Goal: Task Accomplishment & Management: Use online tool/utility

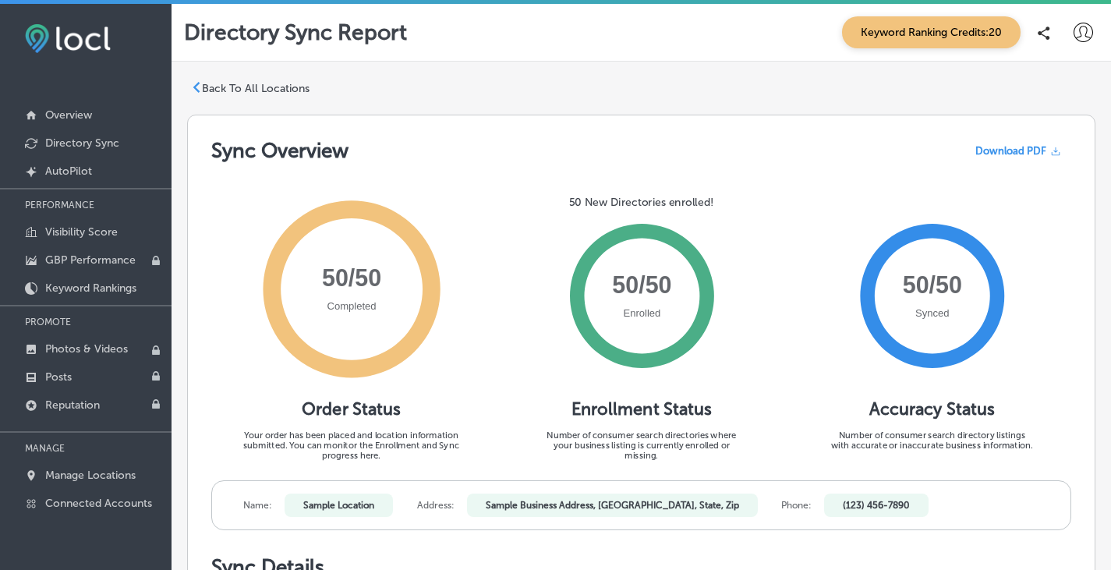
click at [200, 86] on icon at bounding box center [196, 87] width 11 height 11
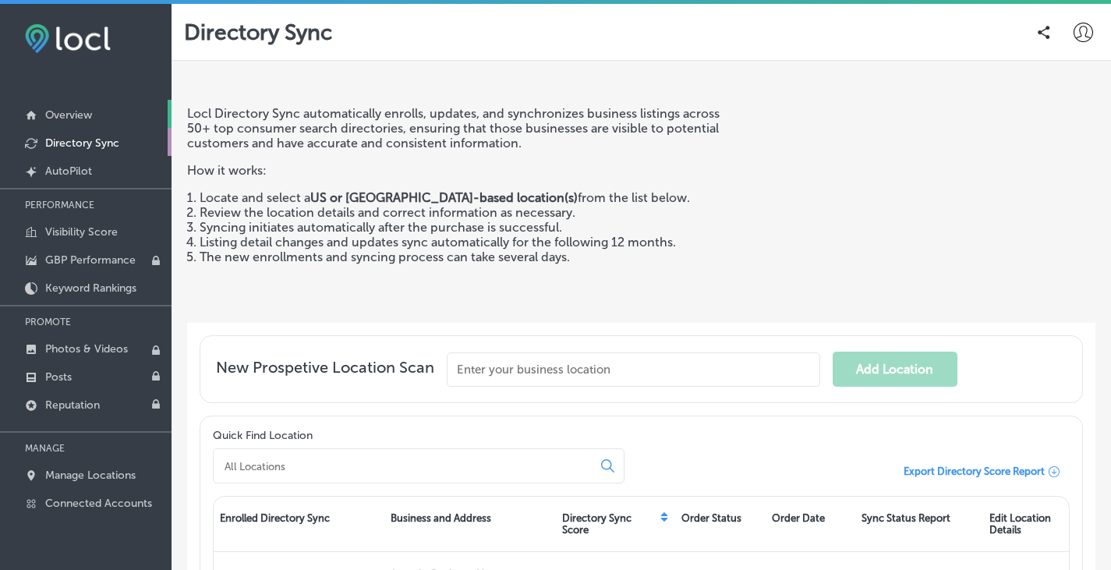
click at [89, 115] on p "Overview" at bounding box center [68, 114] width 47 height 13
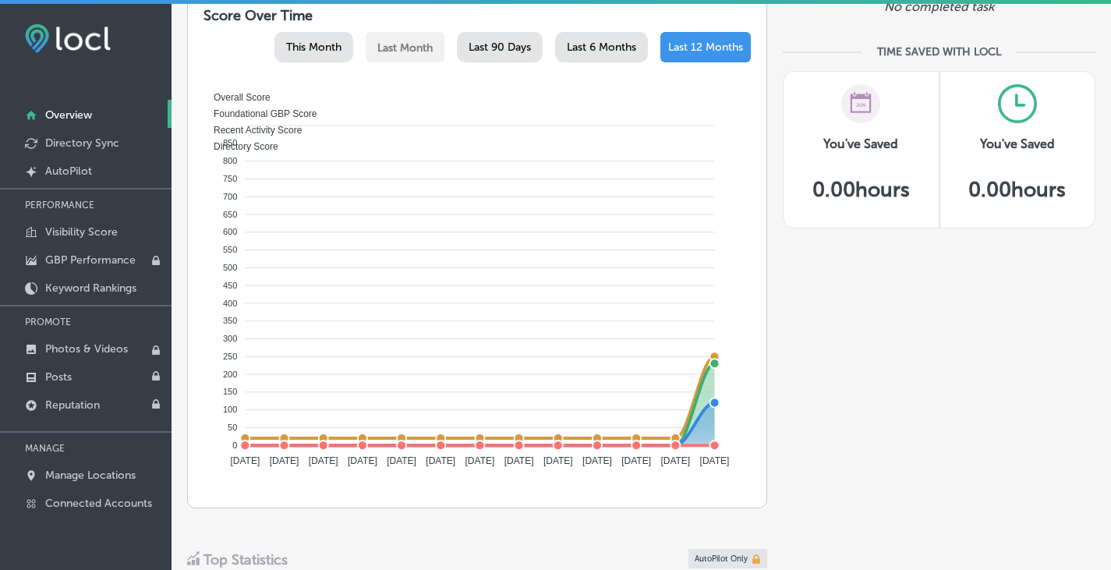
scroll to position [701, 0]
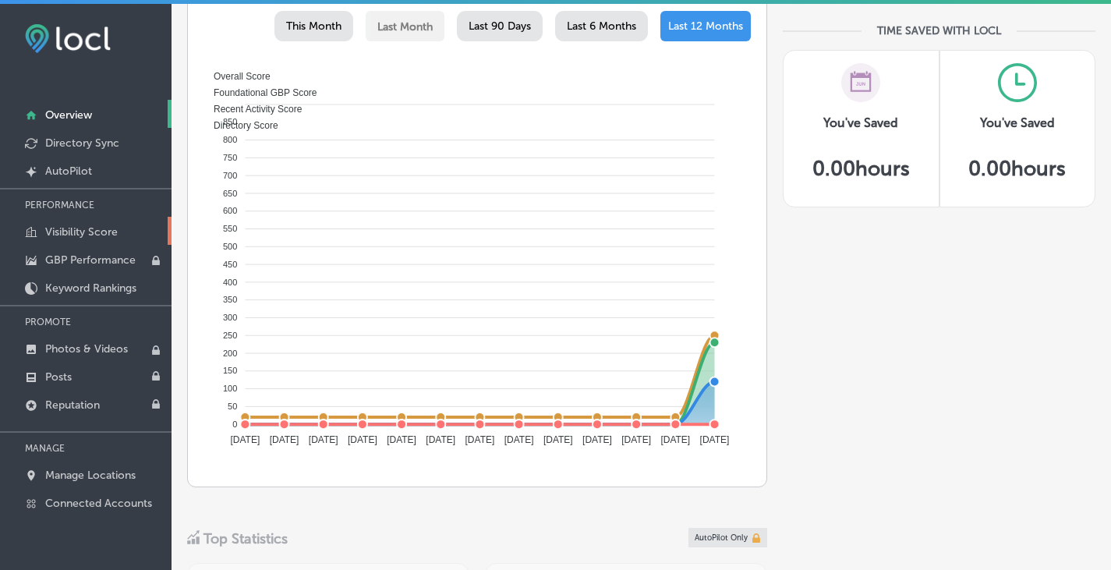
click at [95, 233] on p "Visibility Score" at bounding box center [81, 231] width 72 height 13
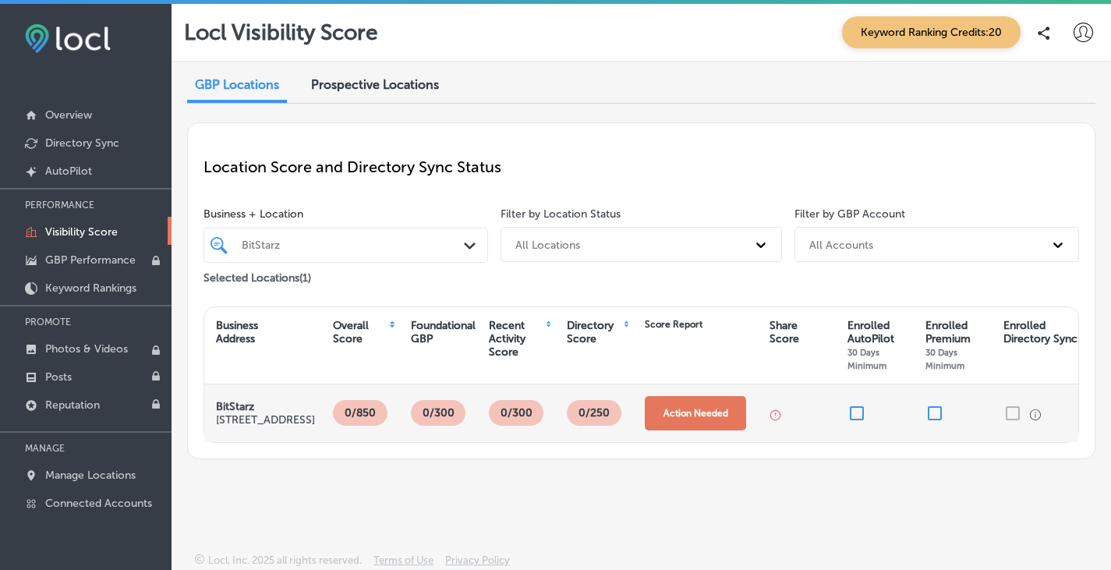
click at [667, 412] on button "Action Needed" at bounding box center [695, 413] width 101 height 34
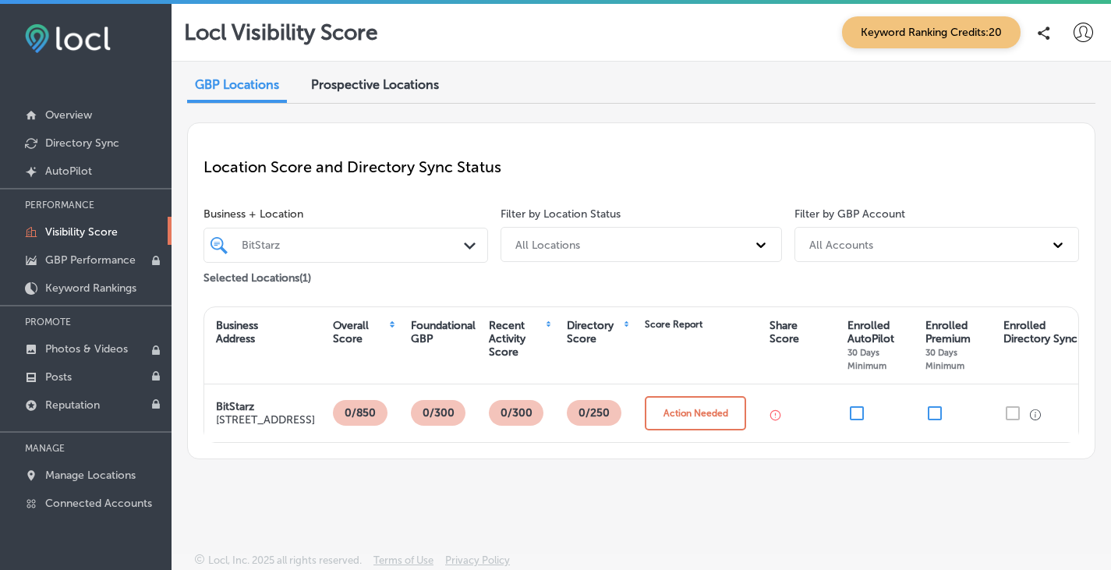
scroll to position [4, 0]
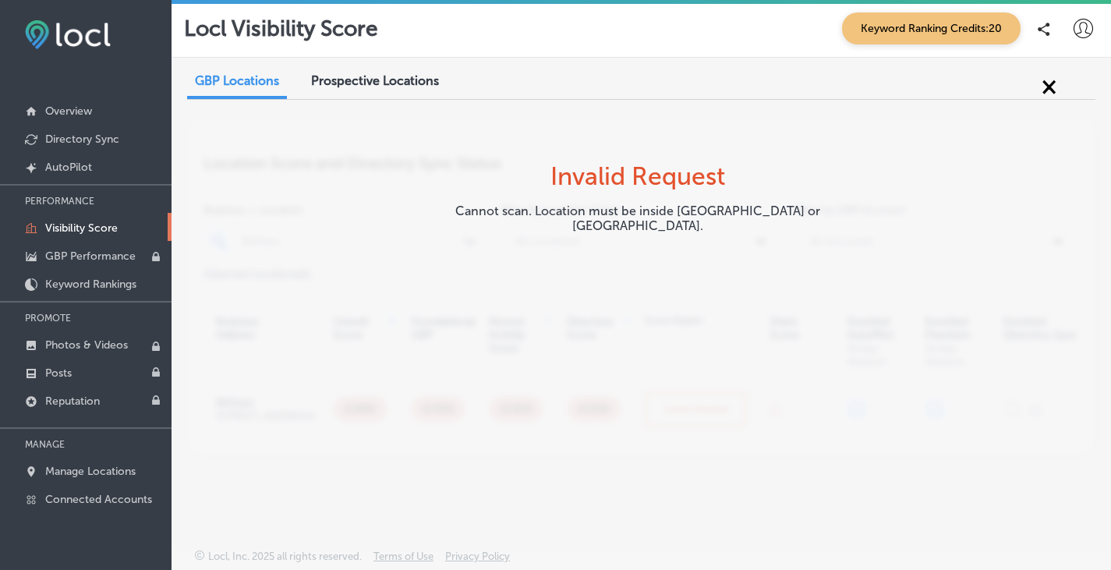
click at [376, 72] on div "Prospective Locations" at bounding box center [374, 82] width 151 height 34
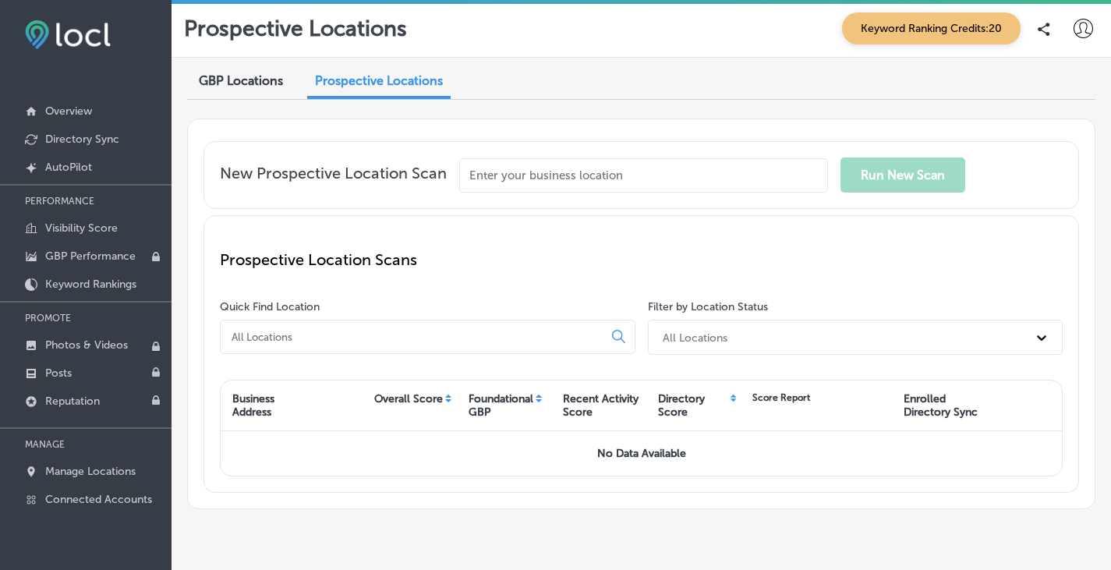
click at [254, 87] on span "GBP Locations" at bounding box center [241, 80] width 84 height 15
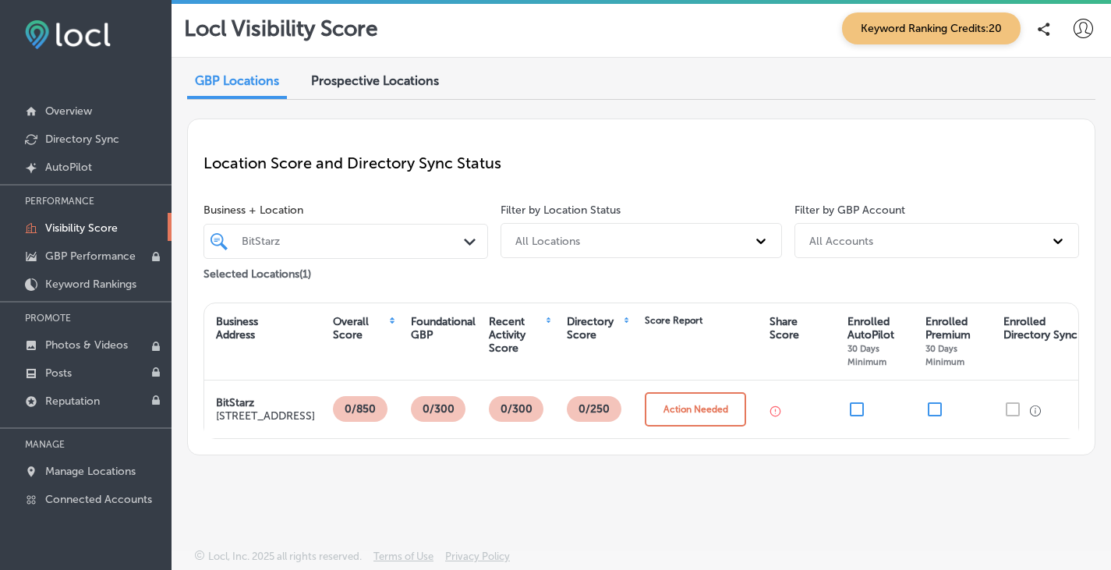
click at [357, 240] on div "BitStarz" at bounding box center [354, 241] width 224 height 13
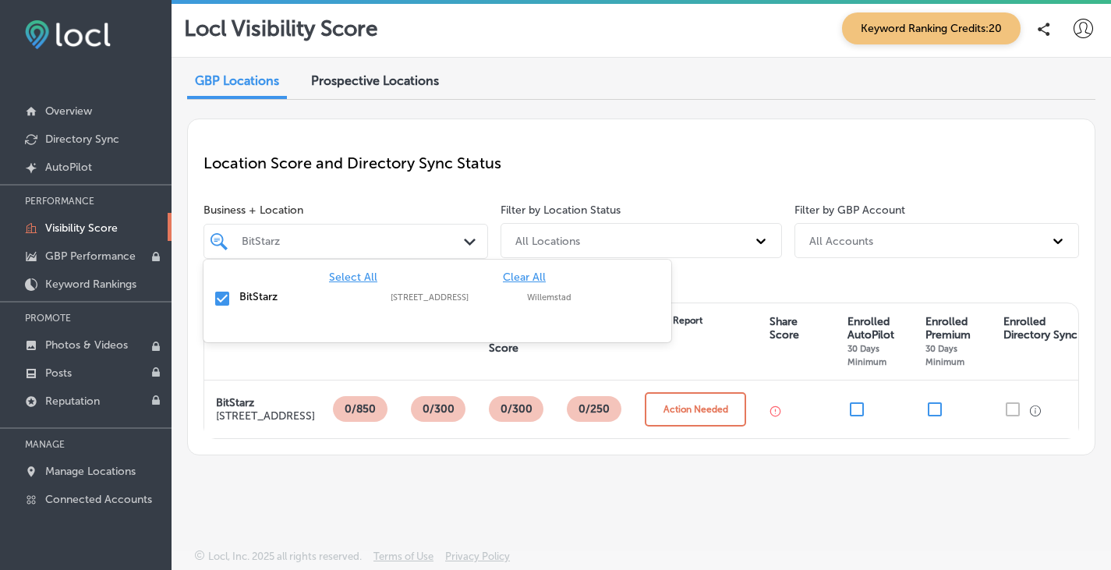
click at [181, 368] on div "GBP Locations Prospective Locations Location Score and Directory Sync Status Bu…" at bounding box center [640, 267] width 939 height 418
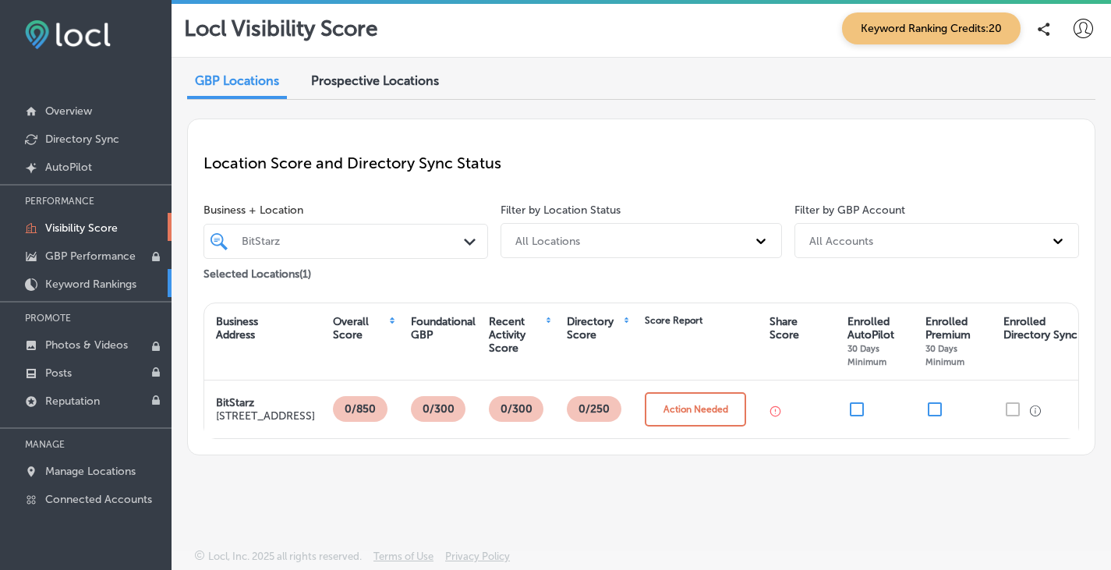
click at [92, 286] on p "Keyword Rankings" at bounding box center [90, 283] width 91 height 13
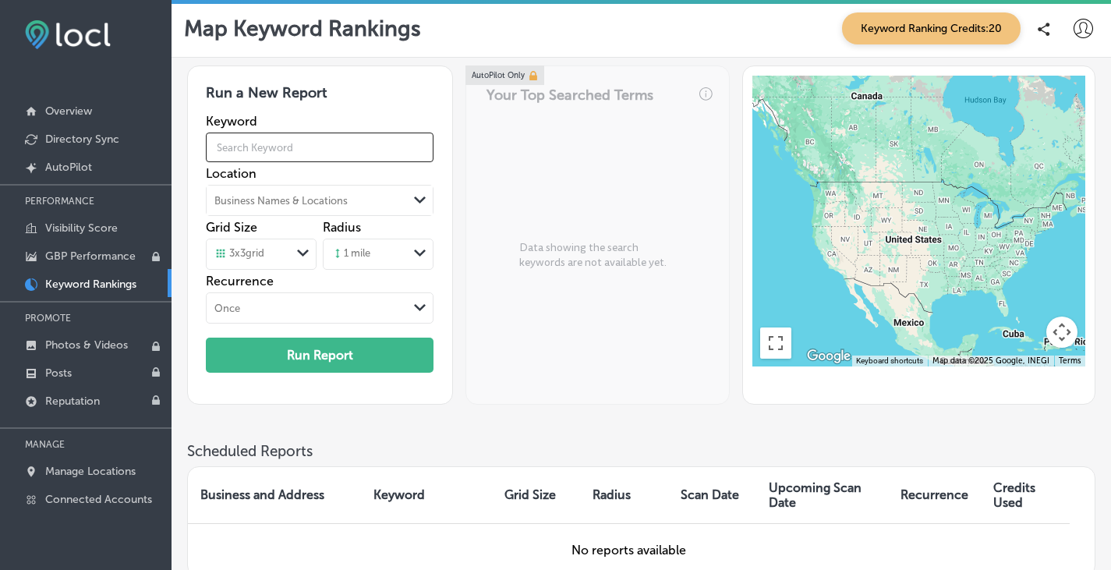
click at [318, 148] on input "text" at bounding box center [320, 147] width 228 height 44
type input "Bitstarz"
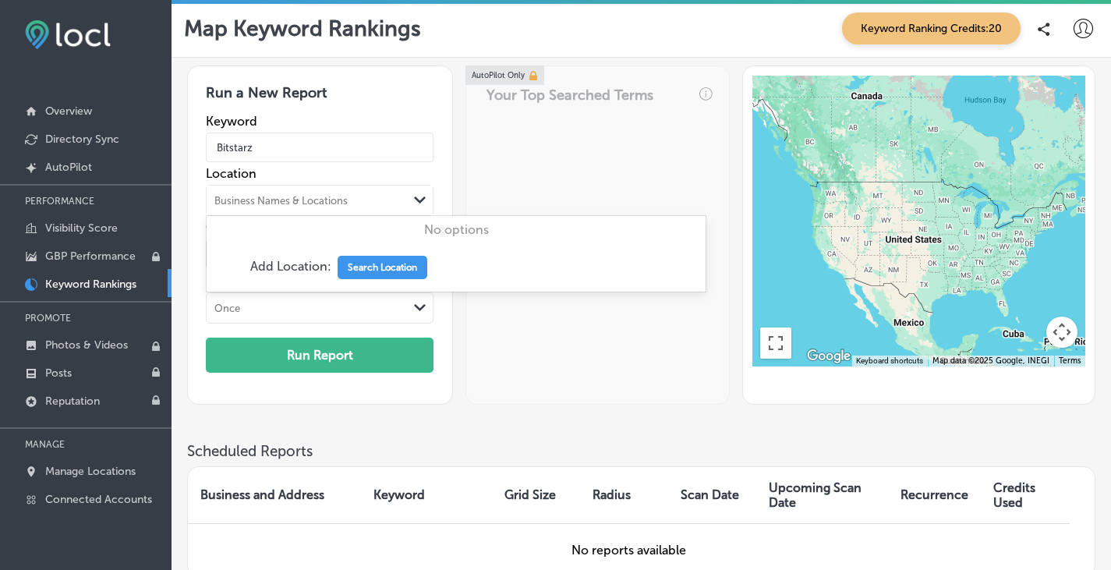
click at [392, 201] on div "Business Names & Locations" at bounding box center [307, 200] width 201 height 23
click at [375, 266] on button "Search Location" at bounding box center [382, 267] width 90 height 23
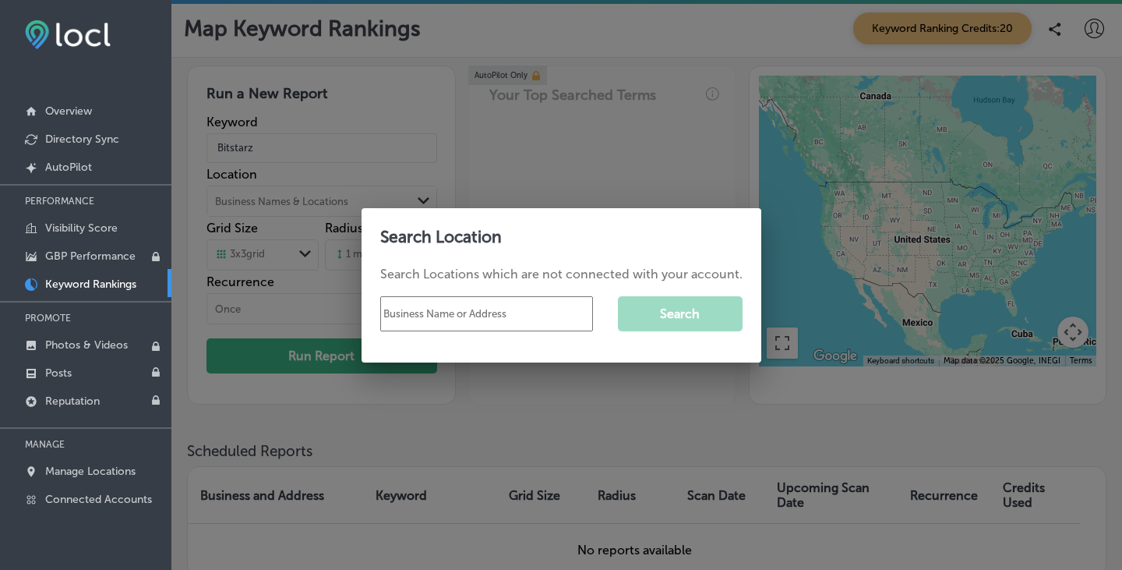
click at [424, 315] on input "text" at bounding box center [486, 313] width 213 height 35
type input "BitStarz"
click at [666, 315] on button "Search" at bounding box center [680, 313] width 125 height 35
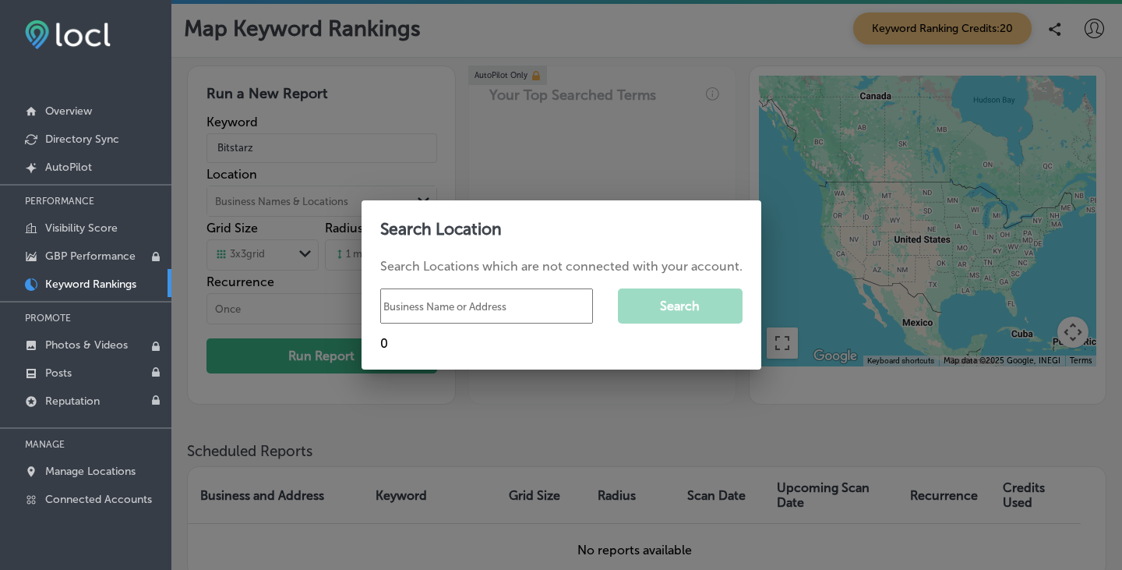
click at [498, 304] on input "text" at bounding box center [486, 305] width 213 height 35
click at [647, 188] on div at bounding box center [561, 285] width 1122 height 570
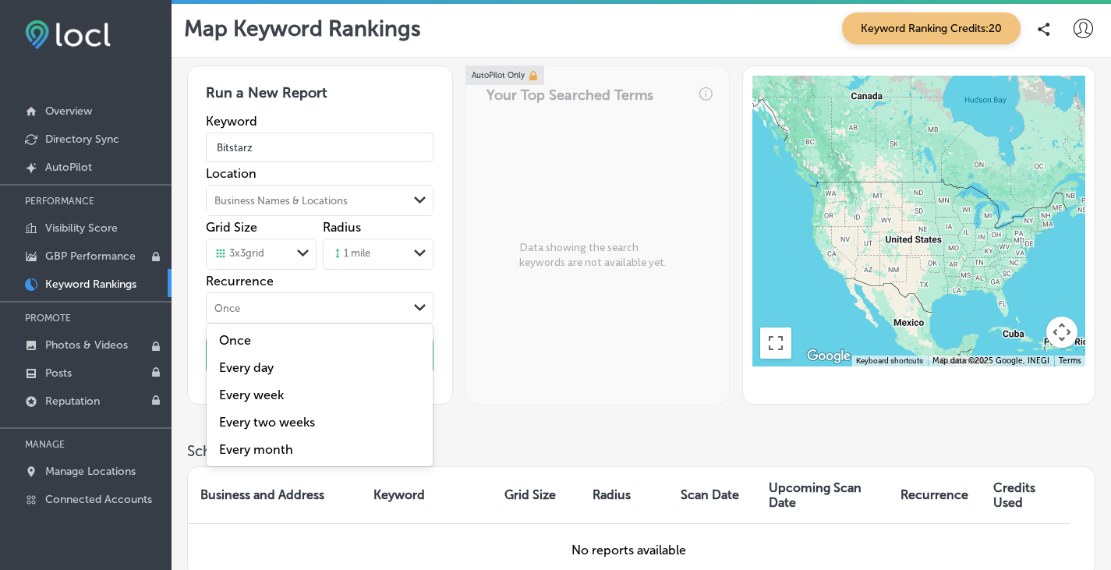
click at [330, 306] on div "Once" at bounding box center [307, 307] width 201 height 17
click at [270, 422] on label "Every two weeks" at bounding box center [319, 422] width 207 height 15
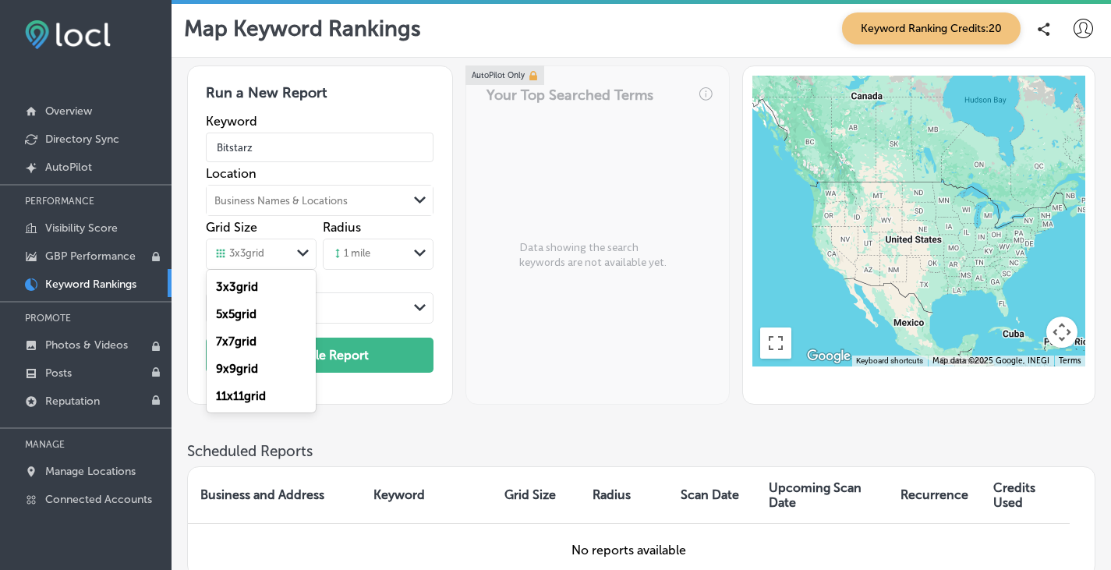
click at [306, 253] on icon "Path Created with Sketch." at bounding box center [303, 252] width 12 height 7
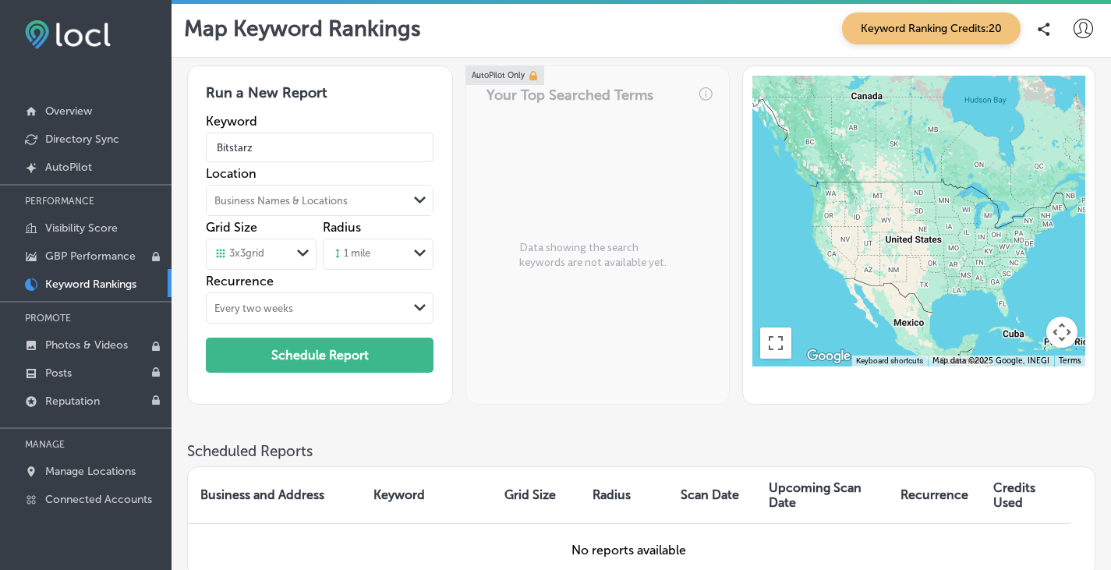
click at [381, 249] on div "1 mile" at bounding box center [365, 253] width 84 height 23
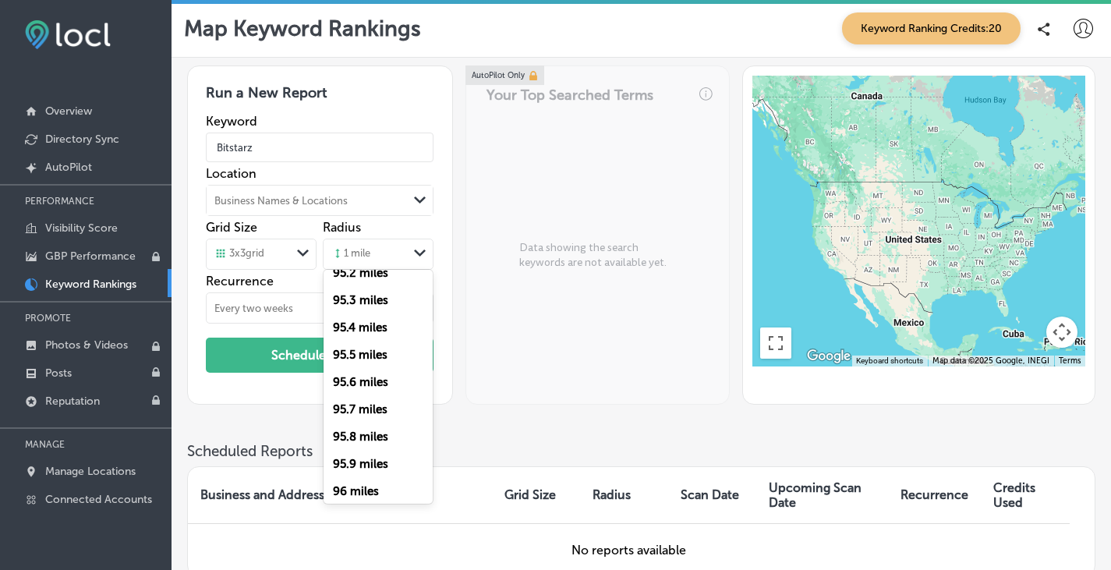
scroll to position [27052, 0]
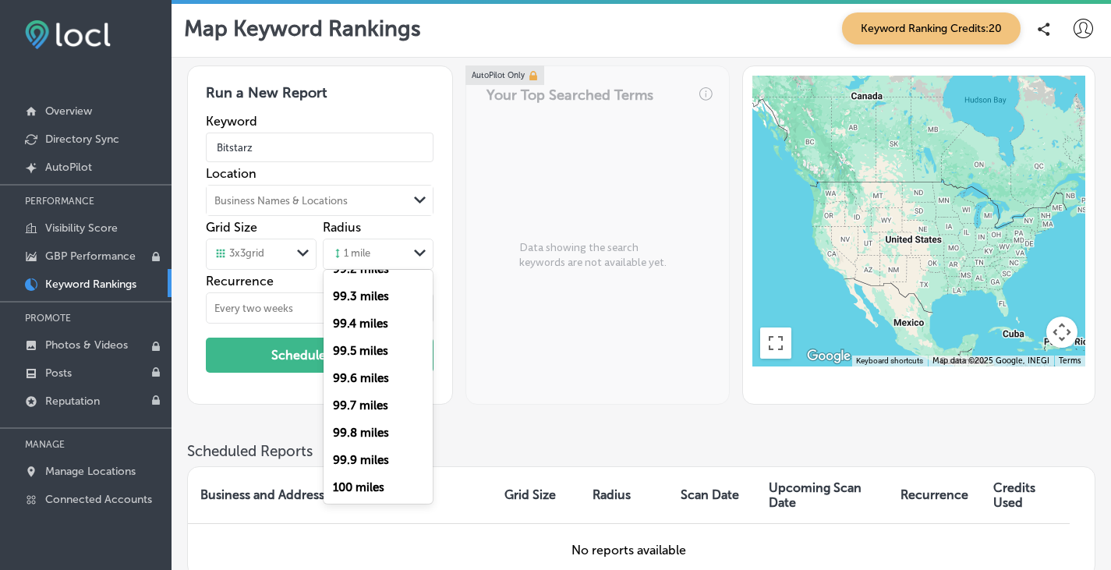
click at [382, 488] on label "100 miles" at bounding box center [358, 487] width 51 height 14
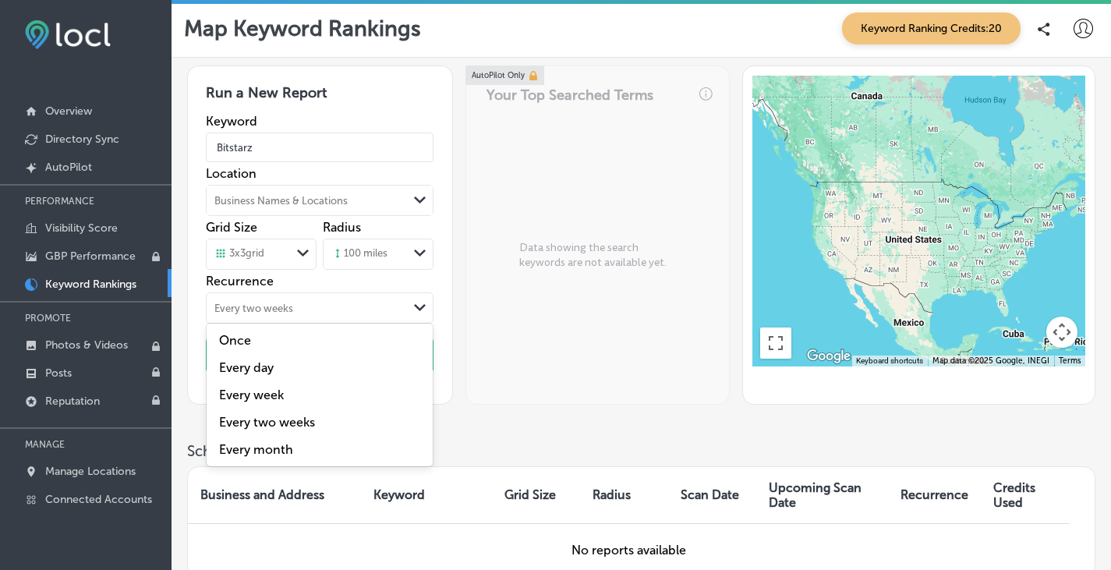
click at [334, 310] on div "Every two weeks" at bounding box center [307, 307] width 201 height 17
click at [321, 324] on div "Once Every day Every week Every two weeks Every month" at bounding box center [320, 394] width 226 height 143
click at [306, 339] on label "Once" at bounding box center [319, 340] width 207 height 15
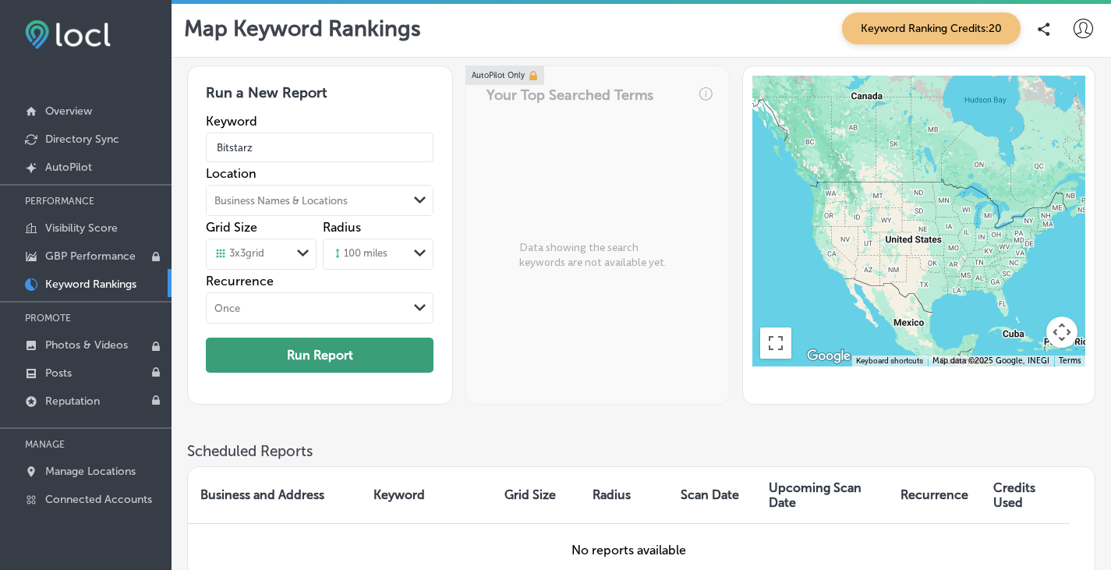
click at [315, 366] on button "Run Report" at bounding box center [320, 354] width 228 height 35
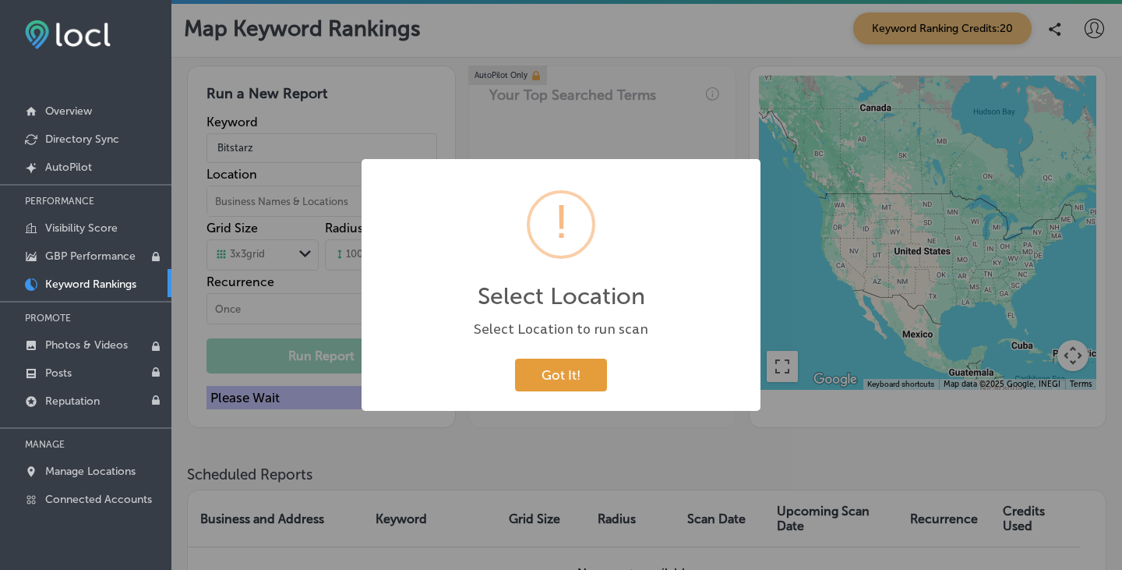
click at [549, 370] on button "Got It!" at bounding box center [561, 375] width 92 height 32
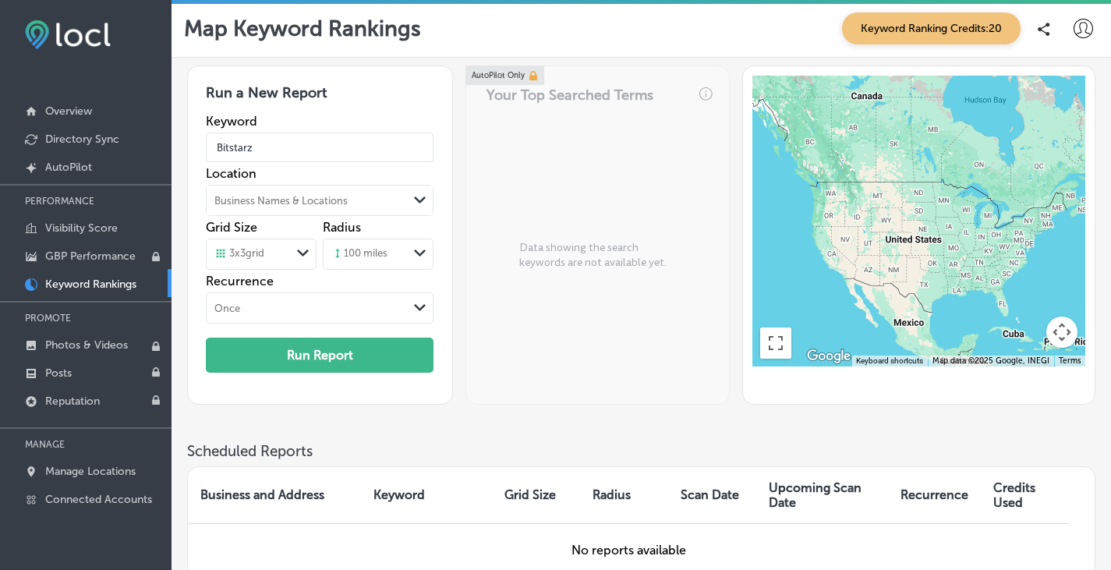
click at [307, 189] on div "Business Names & Locations" at bounding box center [307, 200] width 201 height 23
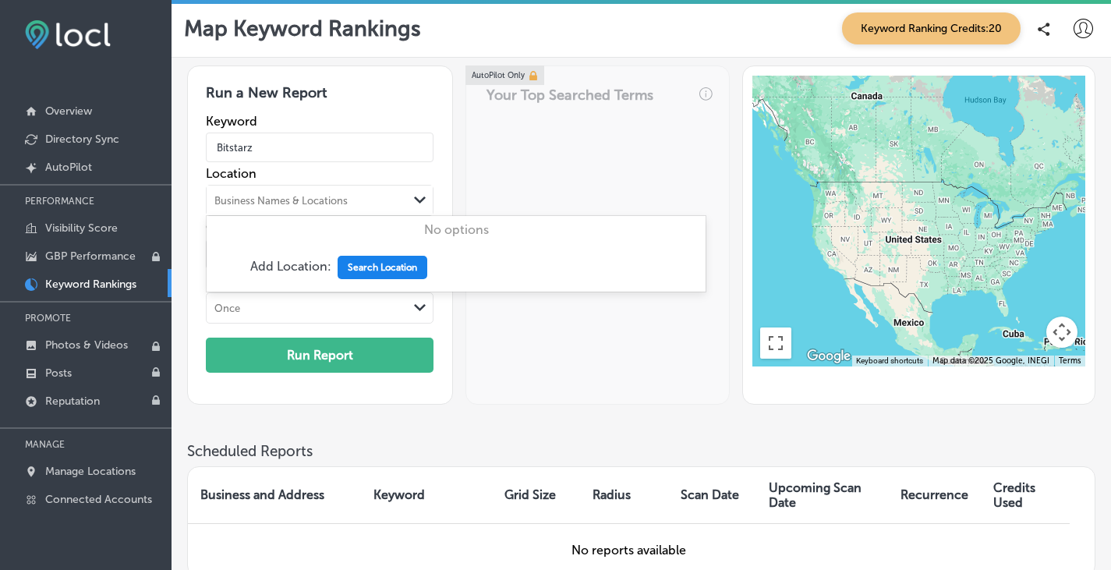
click at [352, 263] on button "Search Location" at bounding box center [382, 267] width 90 height 23
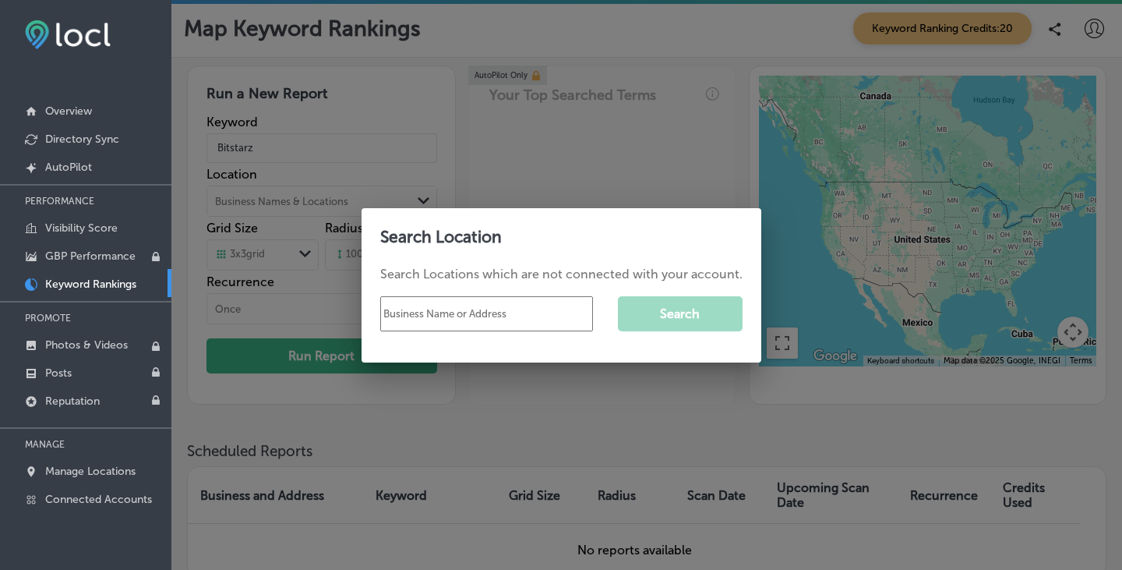
click at [431, 309] on input "text" at bounding box center [486, 313] width 213 height 35
type input "U"
type input "US"
click at [655, 315] on button "Search" at bounding box center [680, 313] width 125 height 35
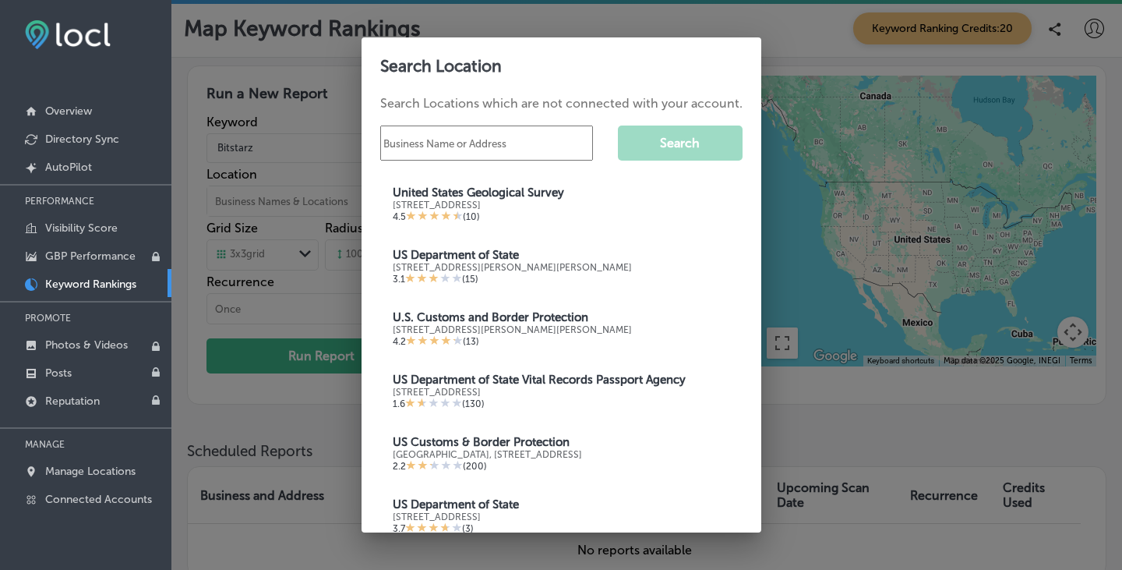
click at [469, 146] on input "text" at bounding box center [486, 142] width 213 height 35
type input "[GEOGRAPHIC_DATA]"
click at [684, 139] on button "Search" at bounding box center [680, 142] width 125 height 35
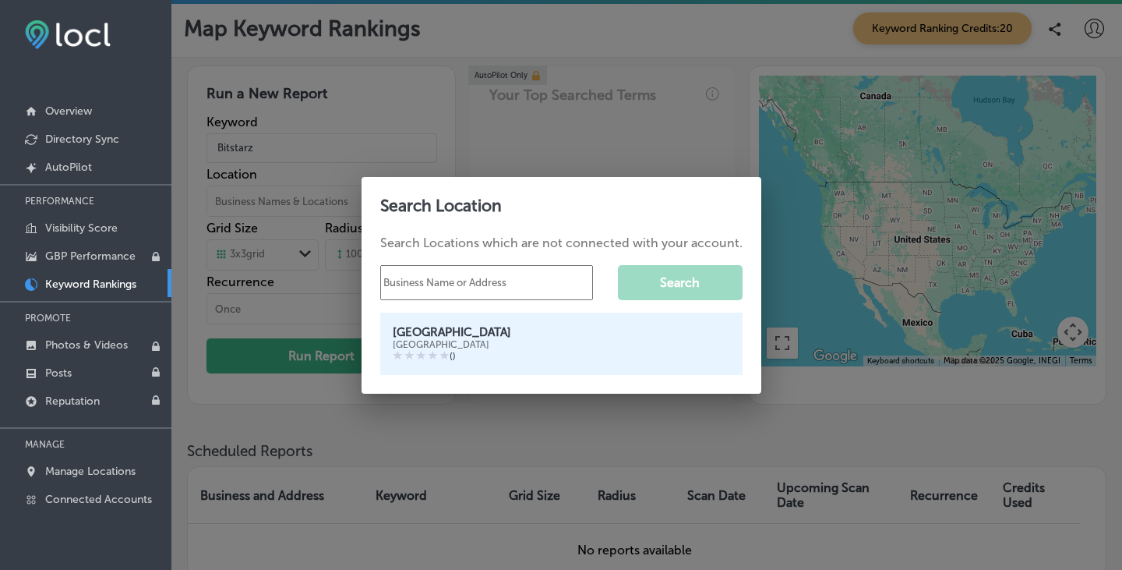
click at [433, 327] on div "[GEOGRAPHIC_DATA]" at bounding box center [561, 332] width 337 height 14
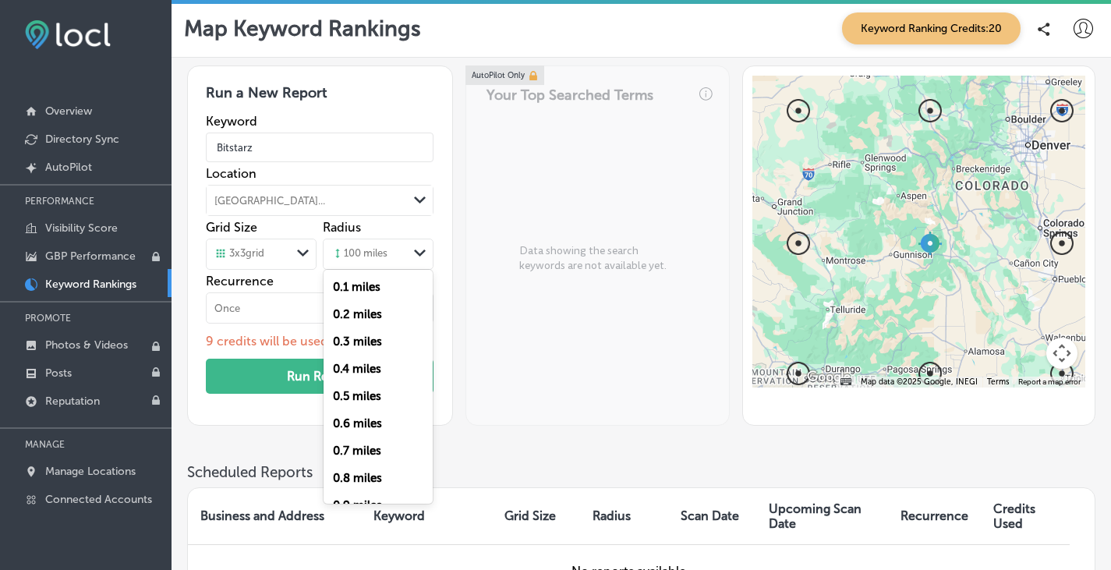
click at [415, 256] on div "Path Created with Sketch." at bounding box center [420, 253] width 12 height 12
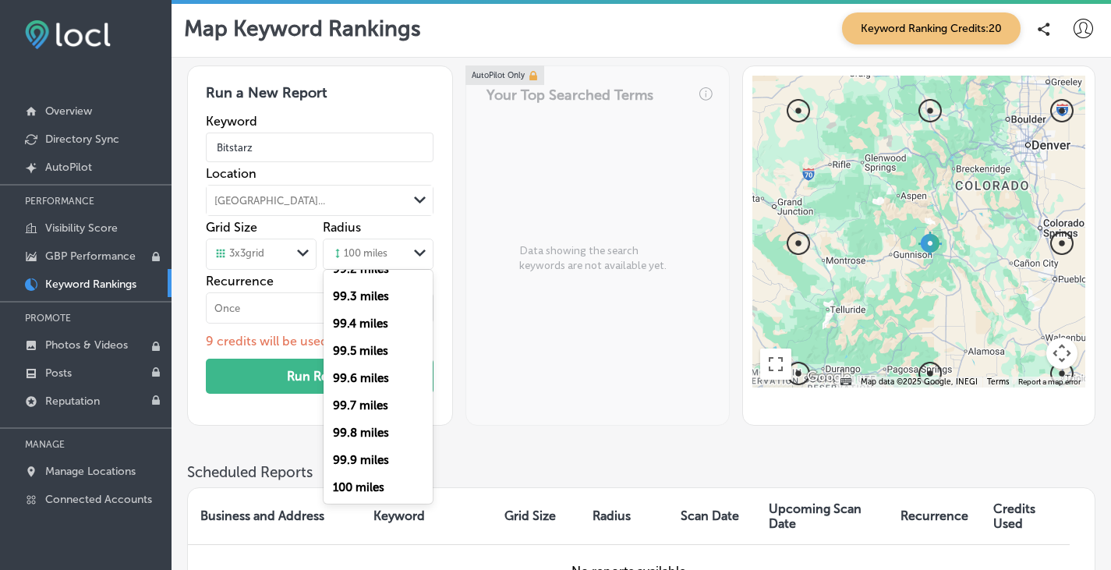
click at [374, 484] on label "100 miles" at bounding box center [358, 487] width 51 height 14
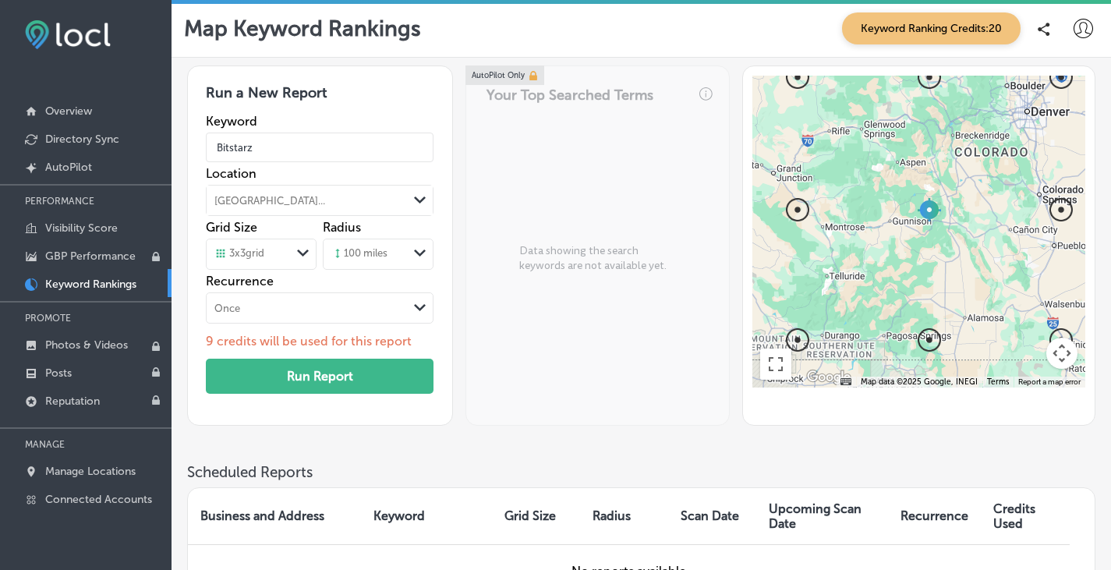
drag, startPoint x: 956, startPoint y: 224, endPoint x: 956, endPoint y: 193, distance: 31.2
click at [956, 193] on div at bounding box center [919, 232] width 334 height 312
click at [333, 376] on button "Run Report" at bounding box center [320, 376] width 228 height 35
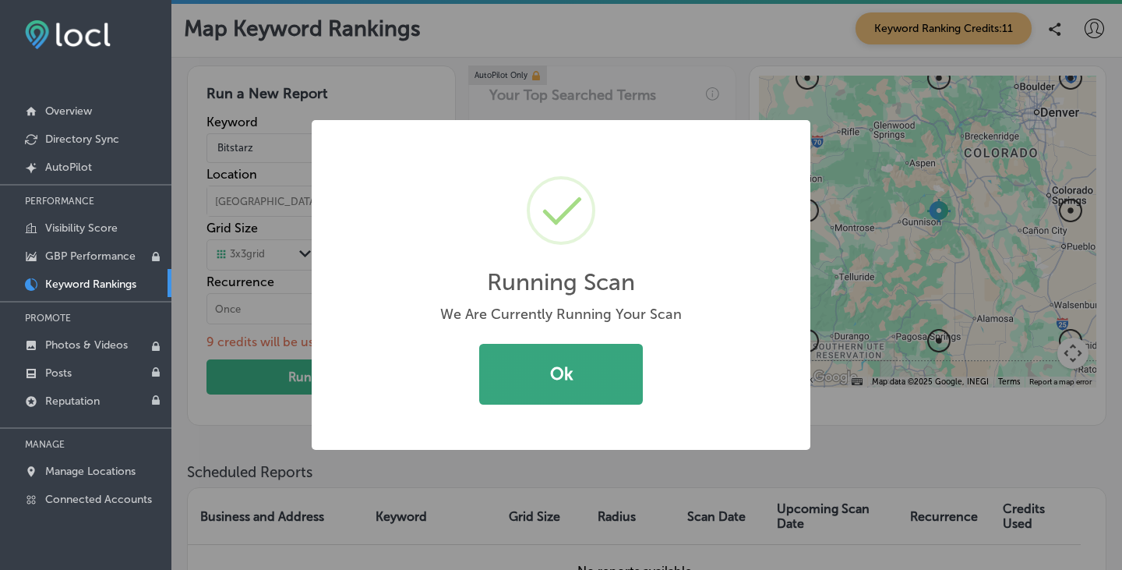
drag, startPoint x: 537, startPoint y: 380, endPoint x: 513, endPoint y: 380, distance: 24.2
click at [537, 380] on button "Ok" at bounding box center [561, 374] width 164 height 61
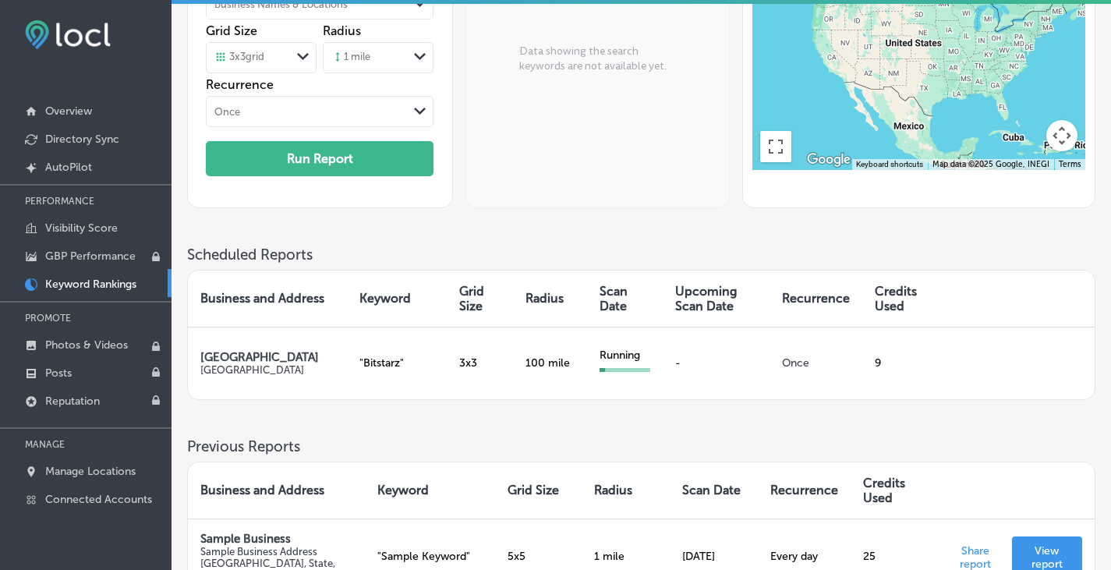
scroll to position [234, 0]
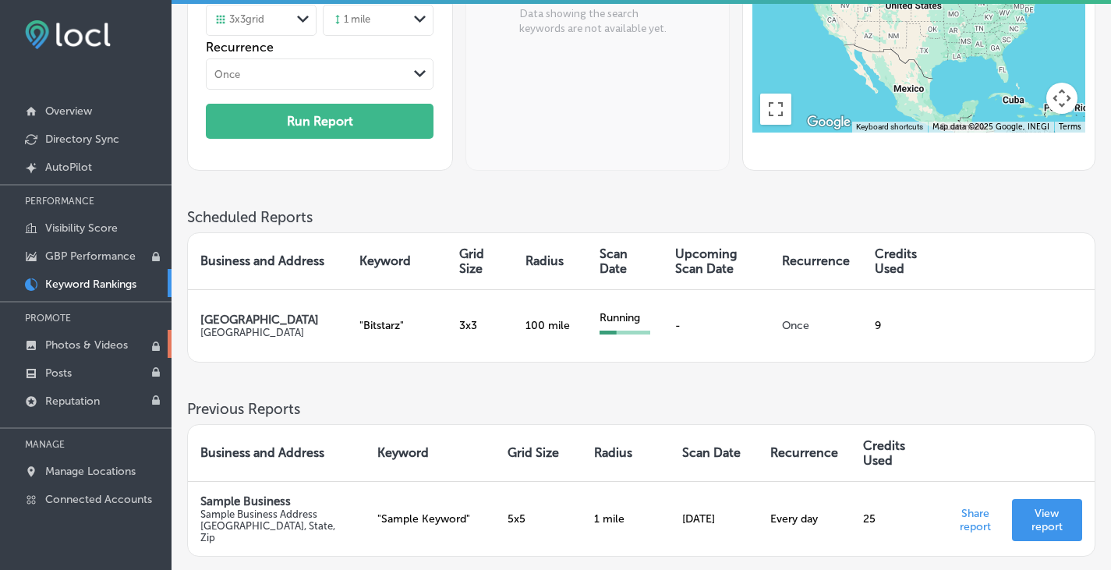
click at [69, 343] on p "Photos & Videos" at bounding box center [86, 344] width 83 height 13
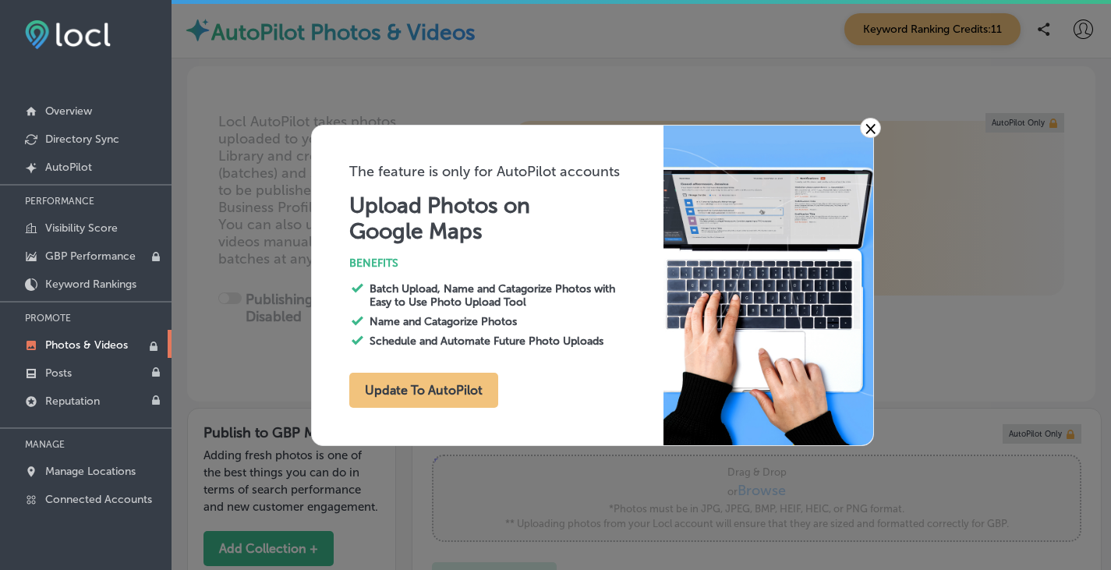
type input "0"
click at [871, 125] on link "×" at bounding box center [870, 128] width 21 height 20
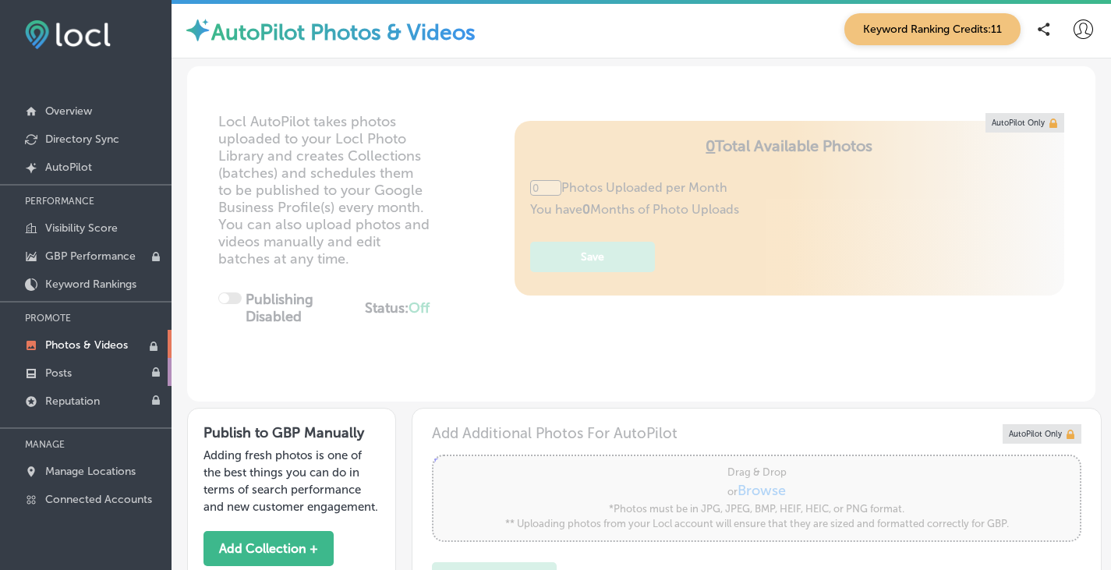
click at [64, 367] on p "Posts" at bounding box center [58, 372] width 27 height 13
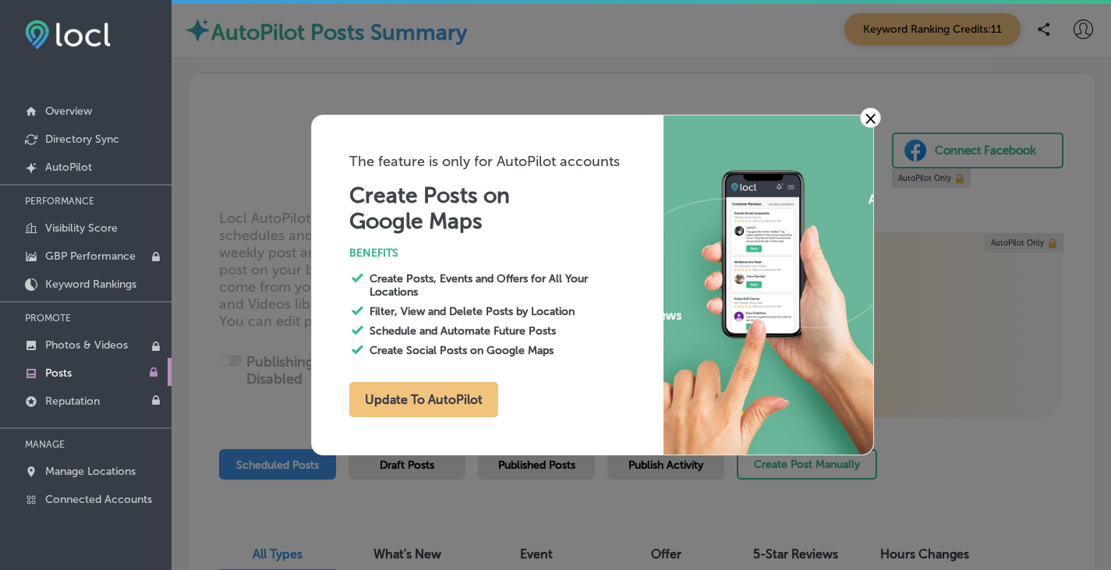
click at [873, 116] on link "×" at bounding box center [870, 118] width 21 height 20
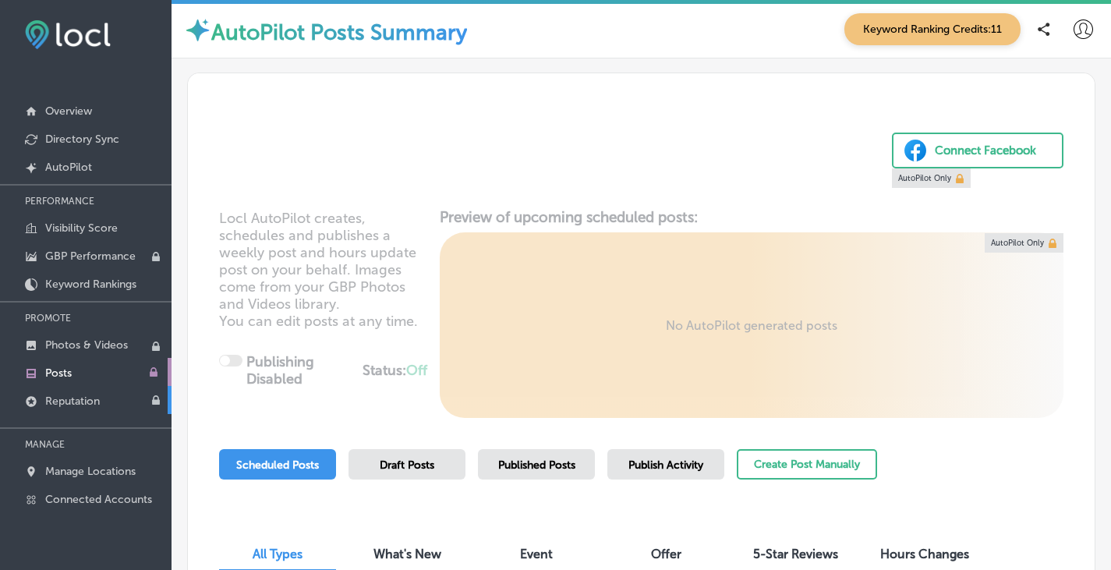
click at [77, 401] on p "Reputation" at bounding box center [72, 400] width 55 height 13
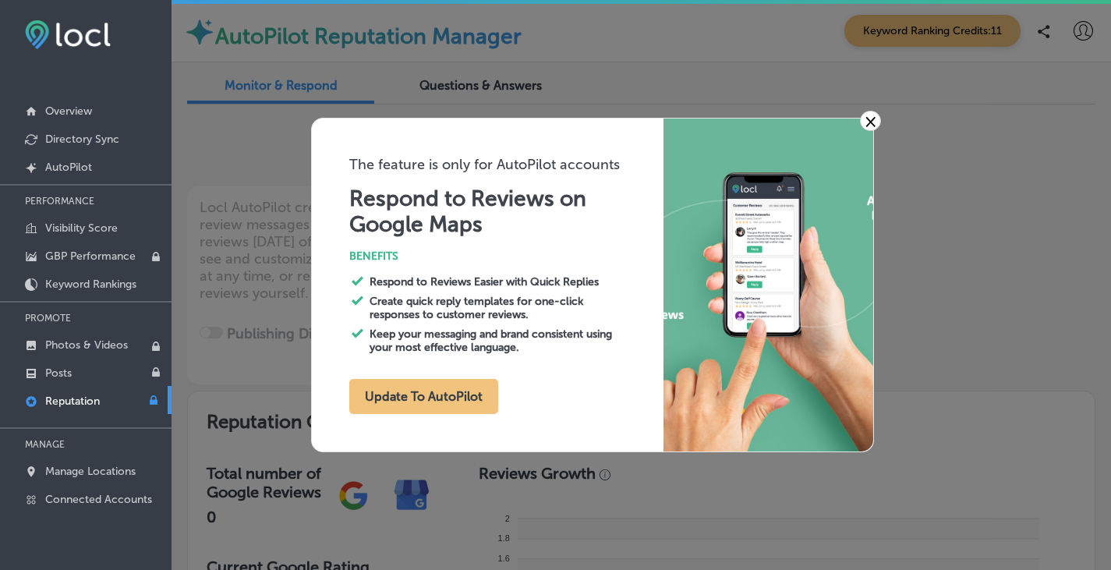
click at [878, 121] on link "×" at bounding box center [870, 121] width 21 height 20
type textarea "x"
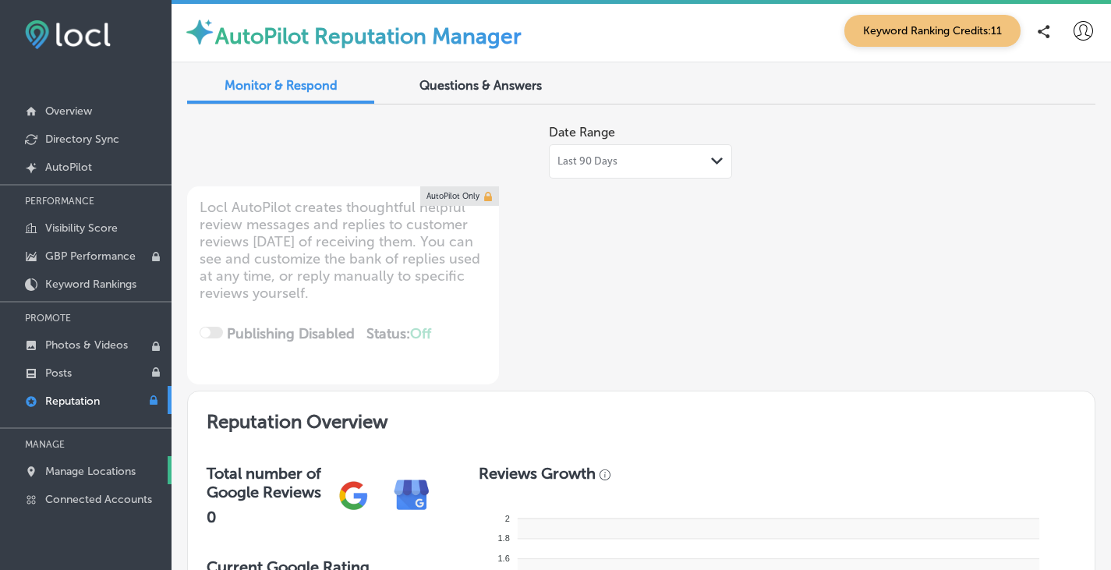
click at [80, 471] on p "Manage Locations" at bounding box center [90, 471] width 90 height 13
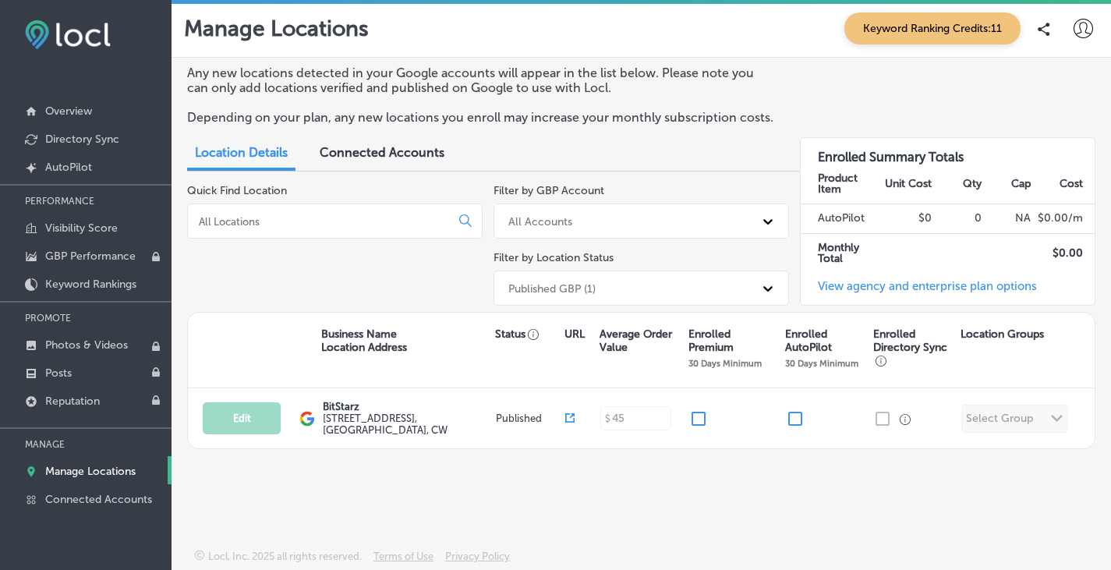
click at [899, 284] on link "View agency and enterprise plan options" at bounding box center [918, 292] width 236 height 26
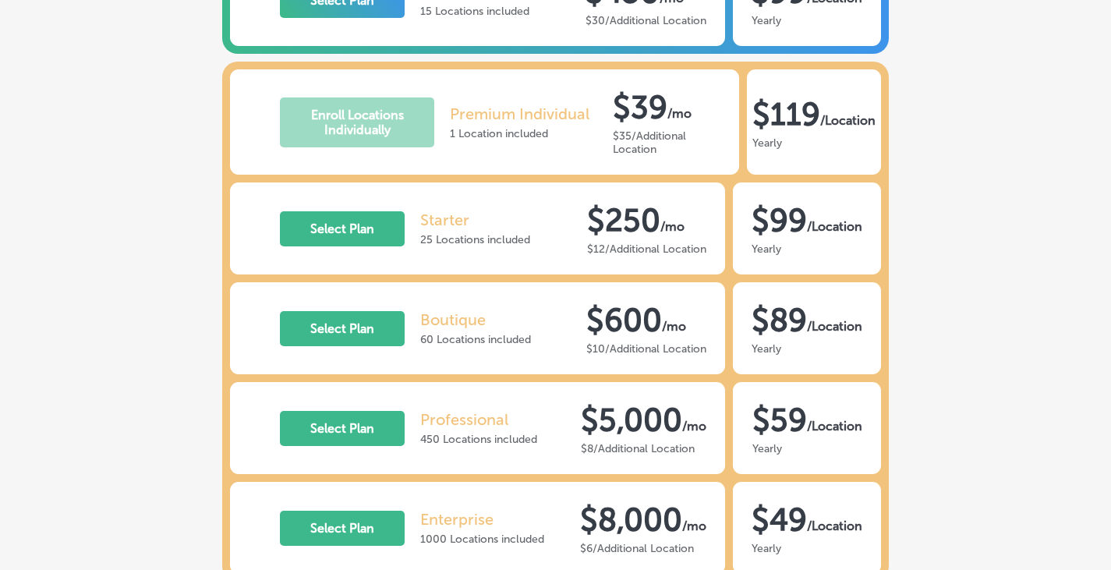
scroll to position [540, 0]
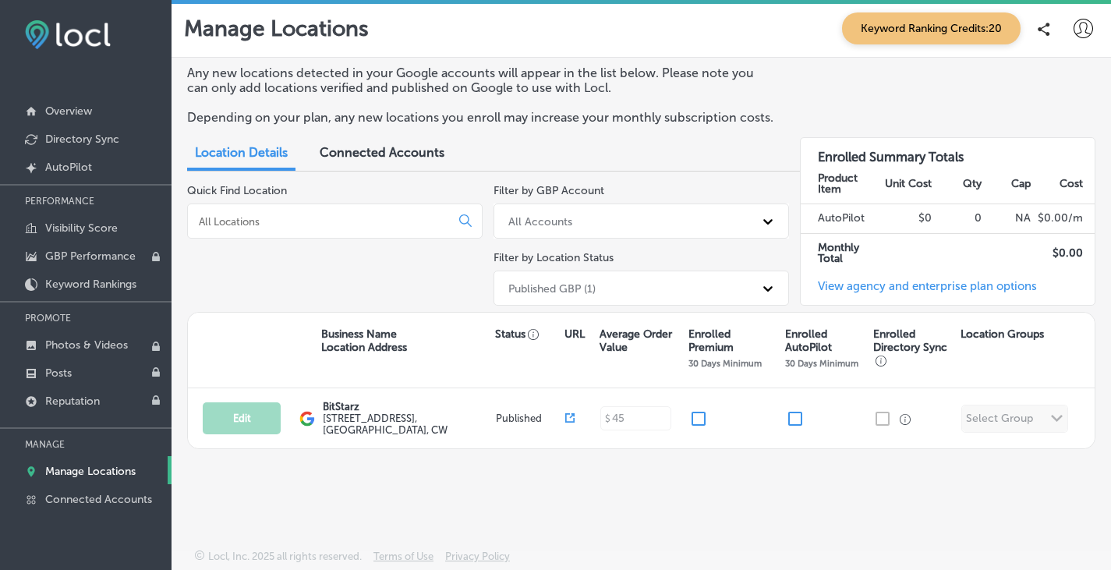
click at [394, 150] on span "Connected Accounts" at bounding box center [382, 152] width 125 height 15
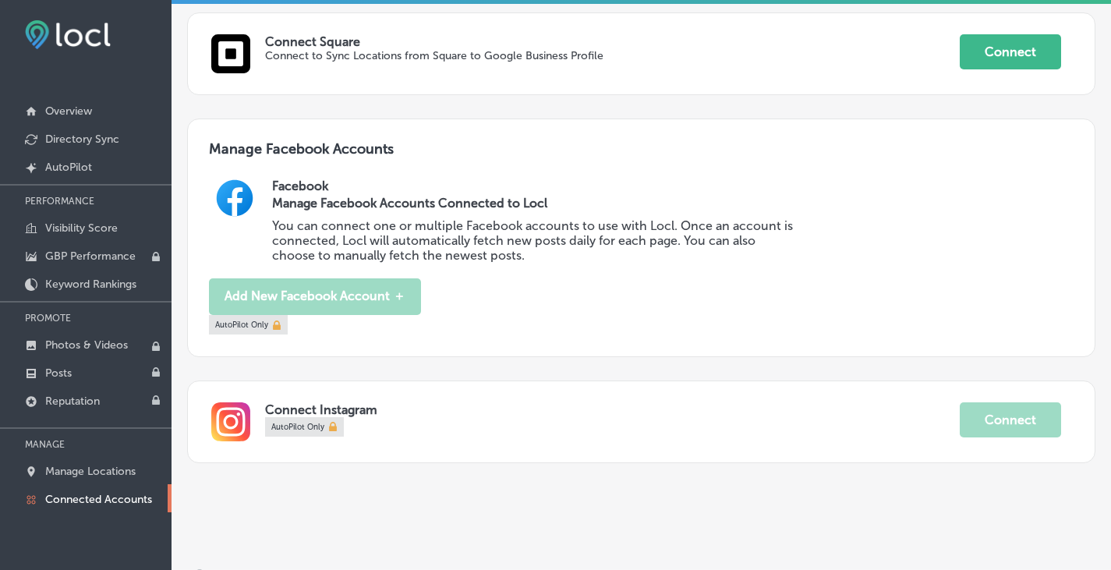
scroll to position [518, 0]
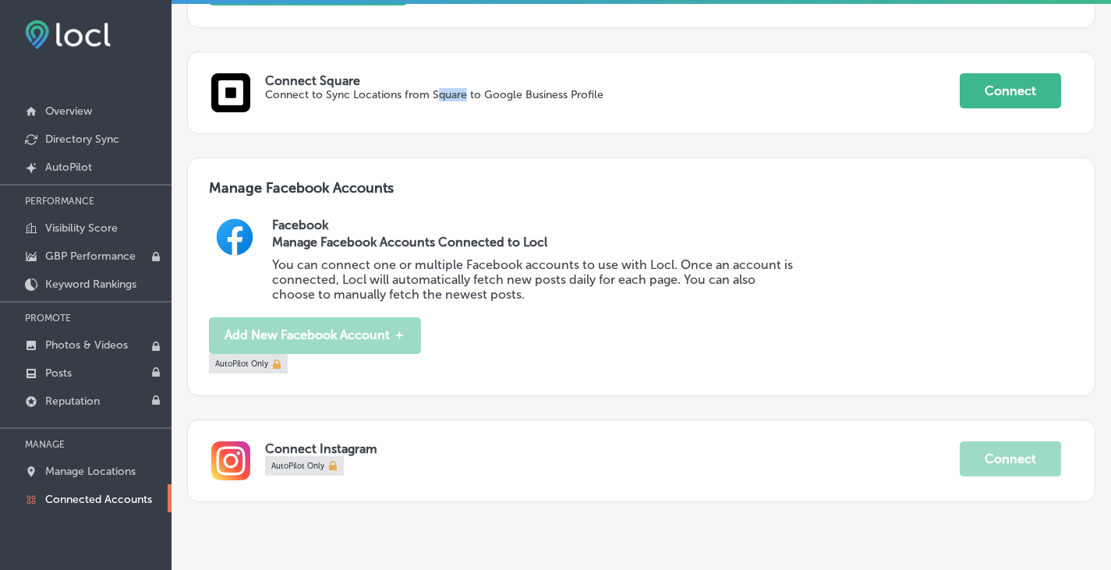
drag, startPoint x: 435, startPoint y: 108, endPoint x: 464, endPoint y: 108, distance: 28.8
click at [464, 101] on p "Connect to Sync Locations from Square to Google Business Profile" at bounding box center [542, 94] width 555 height 13
click at [468, 101] on p "Connect to Sync Locations from Square to Google Business Profile" at bounding box center [542, 94] width 555 height 13
drag, startPoint x: 469, startPoint y: 111, endPoint x: 430, endPoint y: 111, distance: 39.0
click at [430, 101] on p "Connect to Sync Locations from Square to Google Business Profile" at bounding box center [542, 94] width 555 height 13
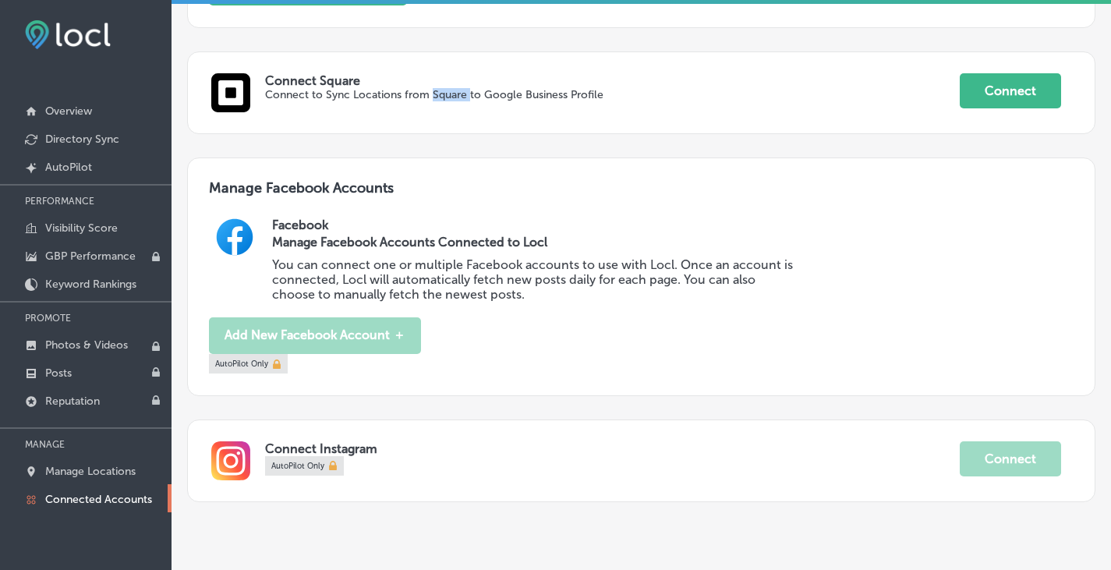
copy p "Square"
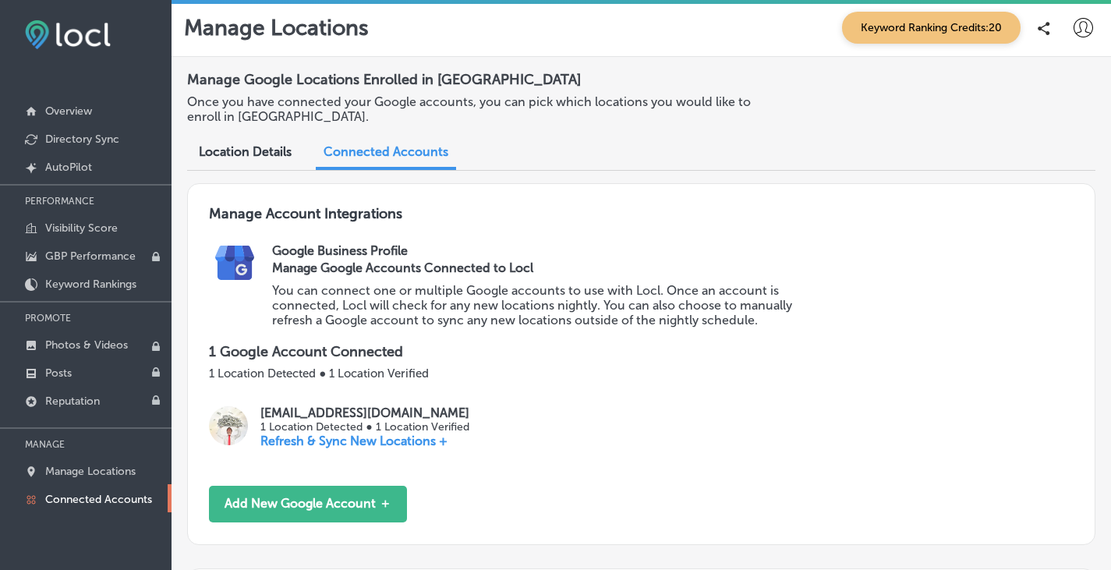
scroll to position [0, 0]
click at [71, 169] on p "AutoPilot" at bounding box center [68, 167] width 47 height 13
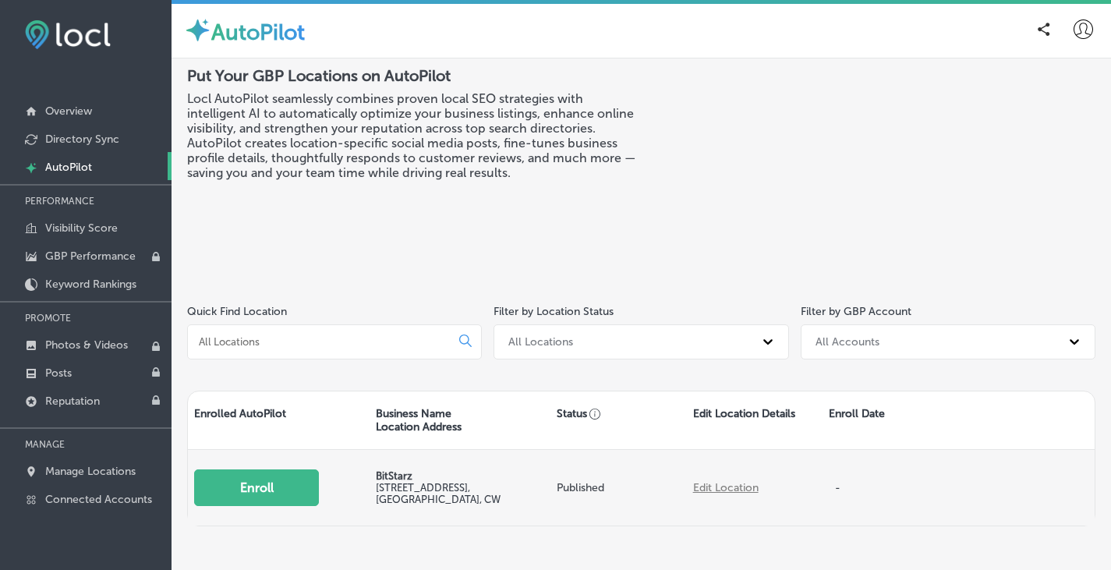
click at [275, 486] on button "Enroll" at bounding box center [256, 487] width 125 height 37
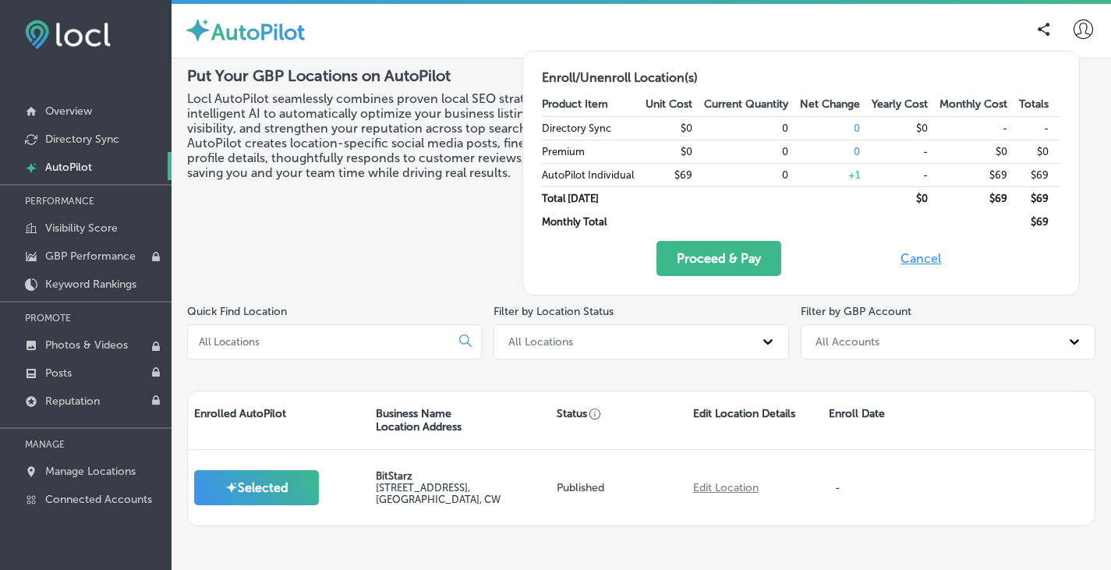
click at [924, 260] on button "Cancel" at bounding box center [921, 258] width 50 height 35
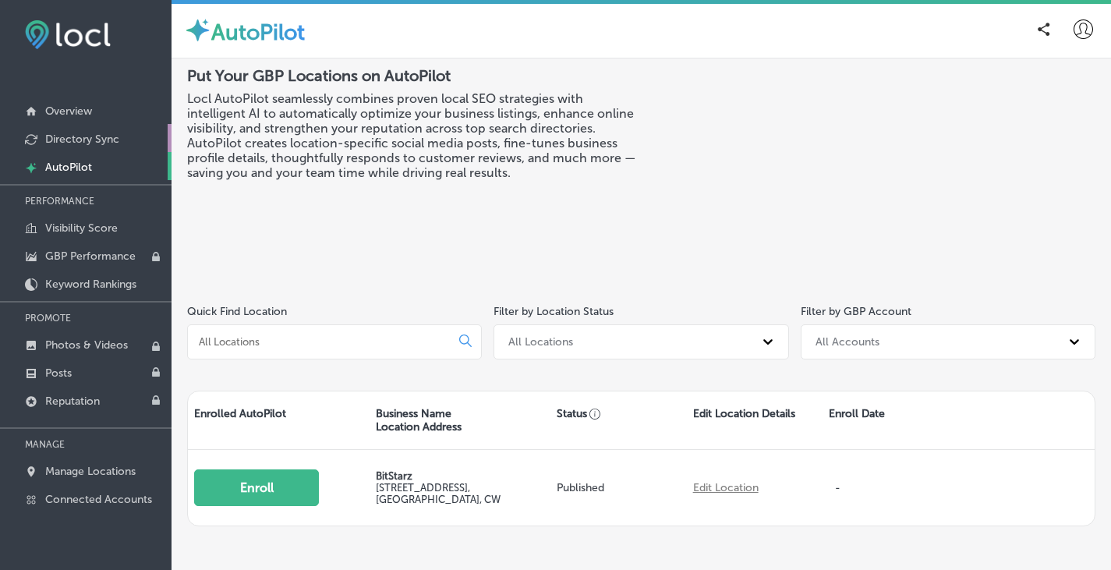
click at [77, 138] on p "Directory Sync" at bounding box center [82, 139] width 74 height 13
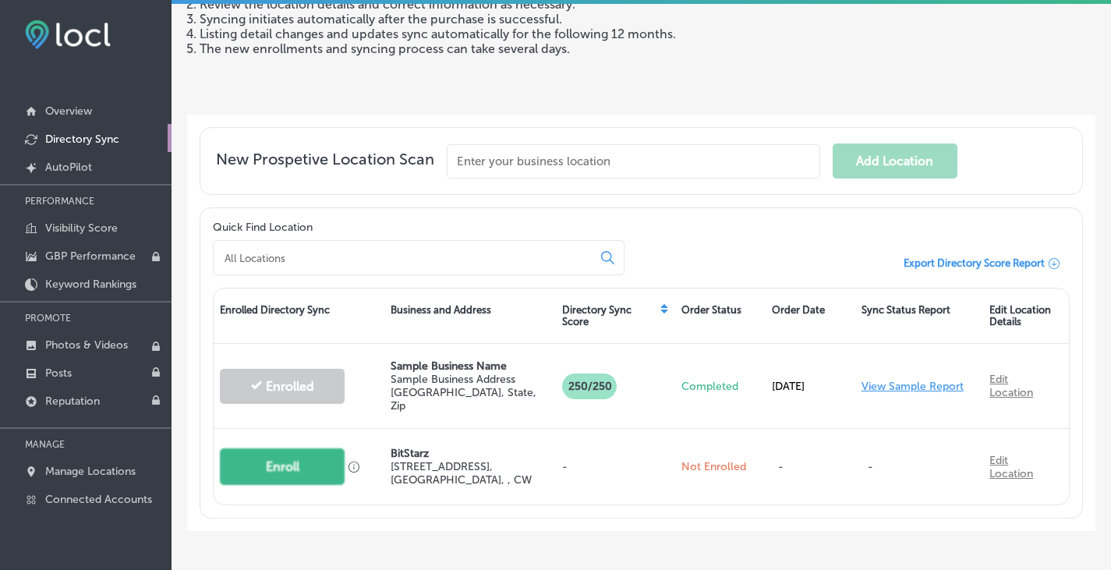
scroll to position [234, 0]
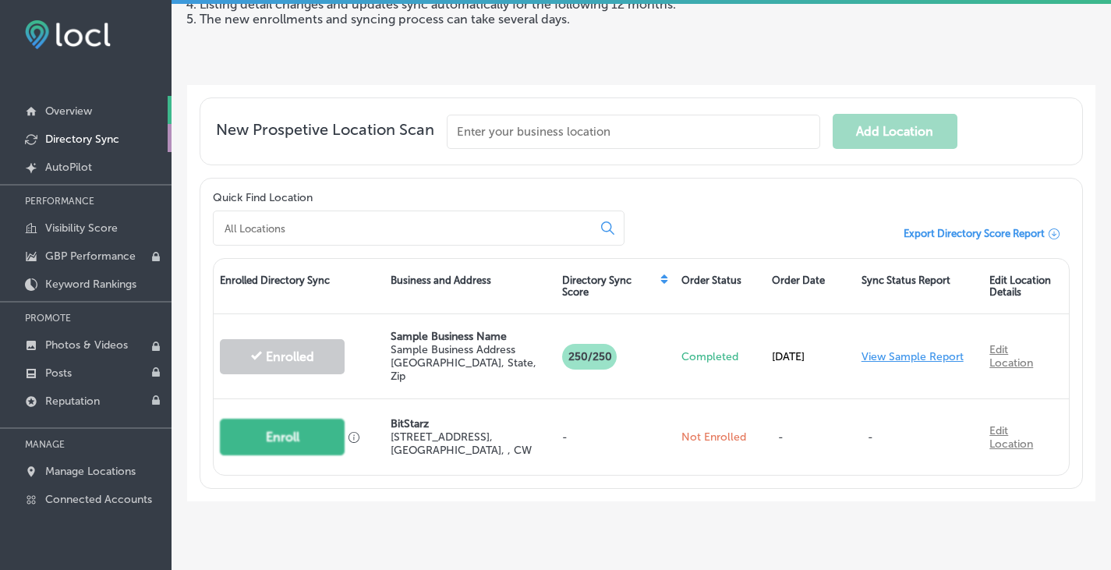
click at [112, 116] on link "Overview" at bounding box center [85, 110] width 171 height 28
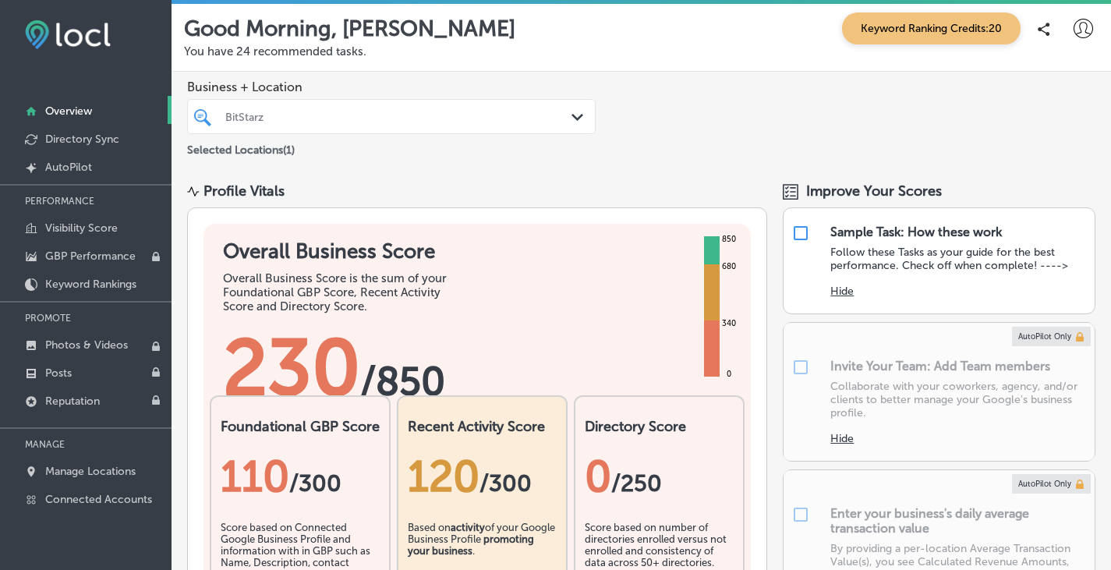
click at [559, 108] on div "BitStarz" at bounding box center [391, 116] width 348 height 24
click at [635, 115] on div "Business + Location BitStarz Path Created with Sketch. Selected Locations ( 1 )" at bounding box center [640, 119] width 939 height 95
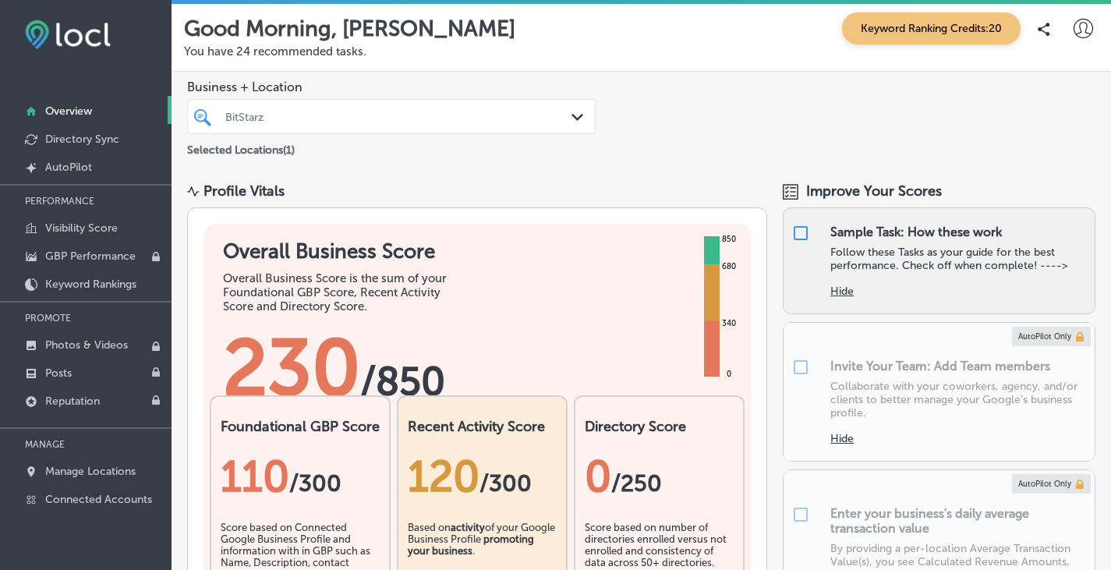
click at [881, 235] on div "Sample Task: How these work" at bounding box center [915, 231] width 171 height 15
click at [791, 232] on input "checkbox" at bounding box center [800, 233] width 19 height 19
click at [891, 235] on div "Sample Task: How these work" at bounding box center [915, 231] width 171 height 15
checkbox input "true"
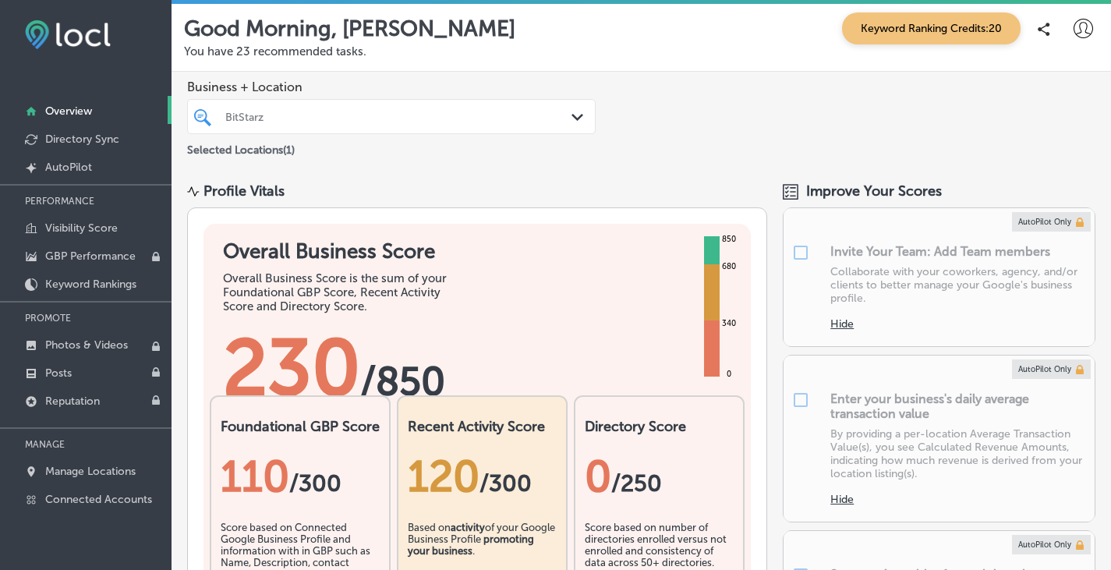
click at [791, 235] on div "AutoPilot Only" at bounding box center [938, 233] width 295 height 19
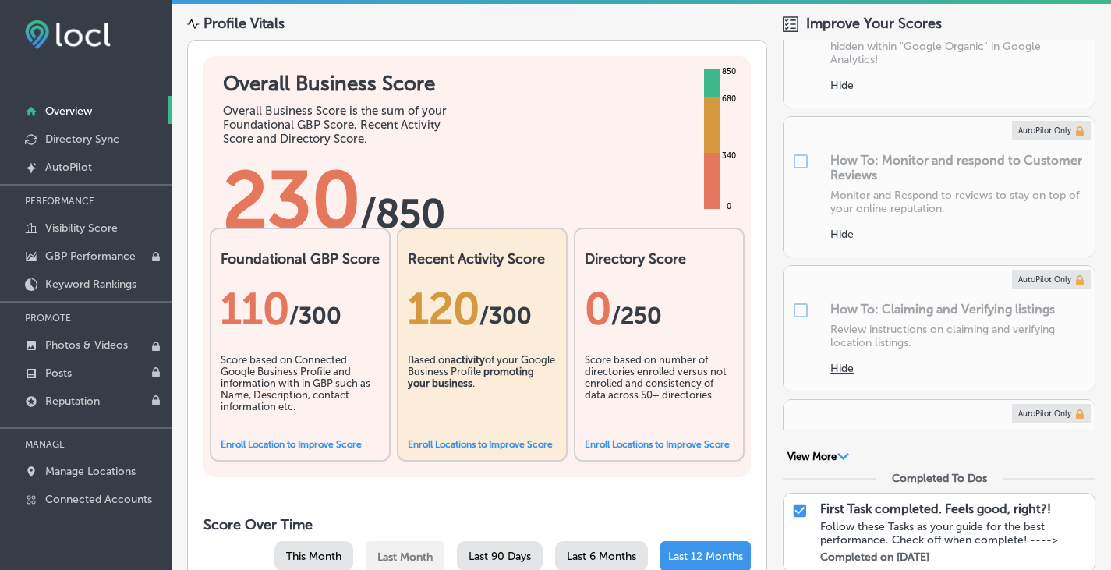
scroll to position [312, 0]
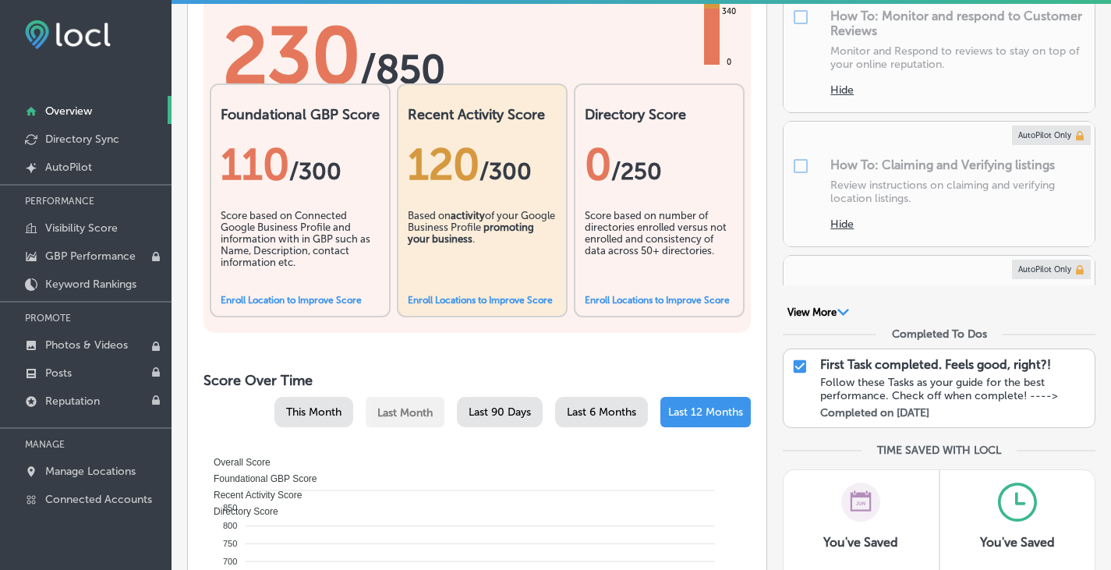
click at [286, 299] on link "Enroll Location to Improve Score" at bounding box center [291, 300] width 141 height 11
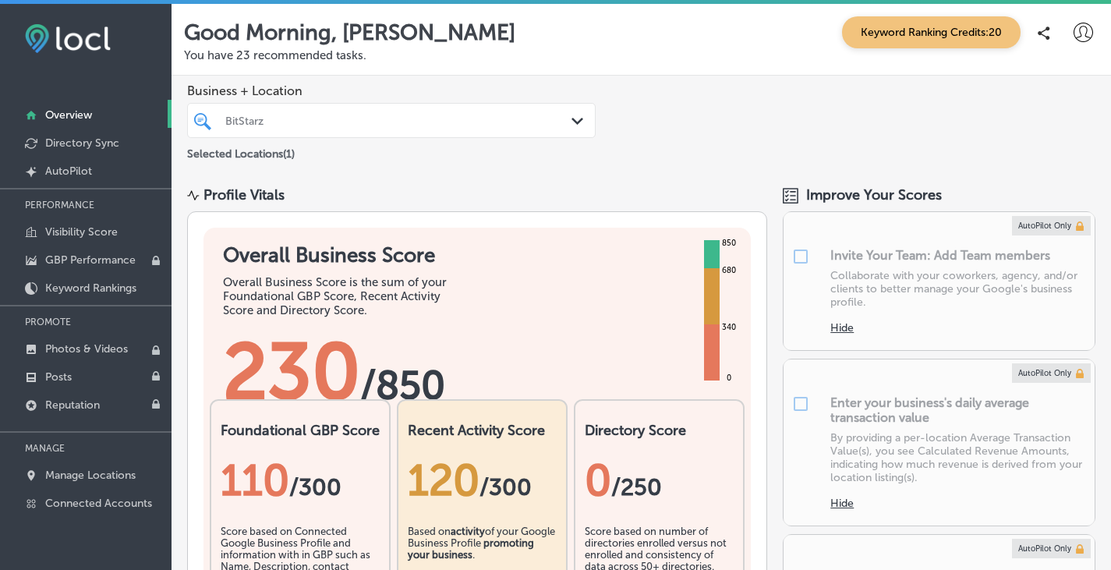
click at [906, 30] on span "Keyword Ranking Credits: 20" at bounding box center [931, 32] width 178 height 32
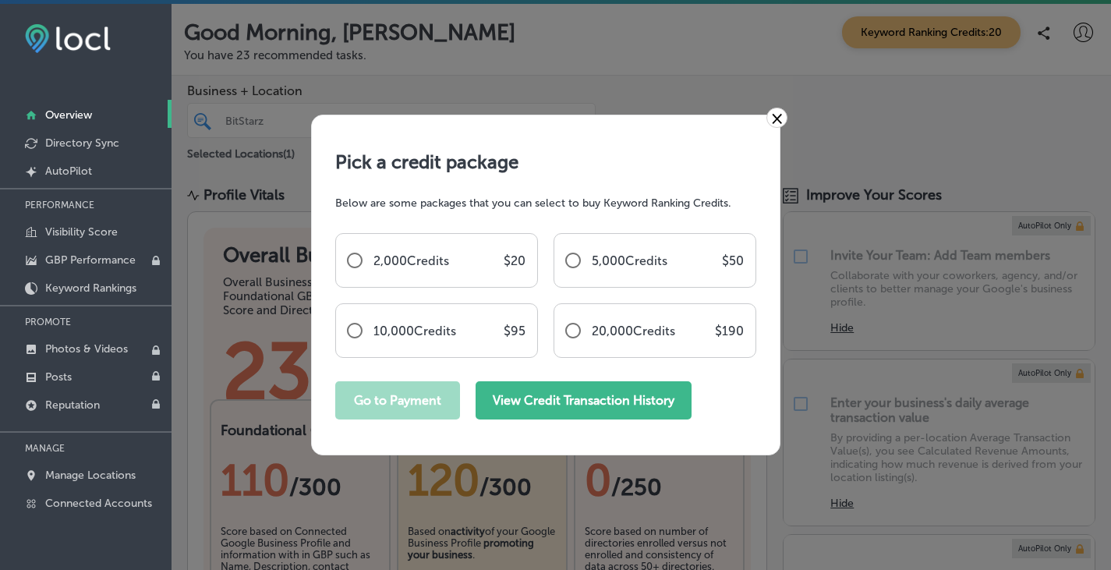
click at [616, 398] on button "View Credit Transaction History" at bounding box center [583, 400] width 216 height 38
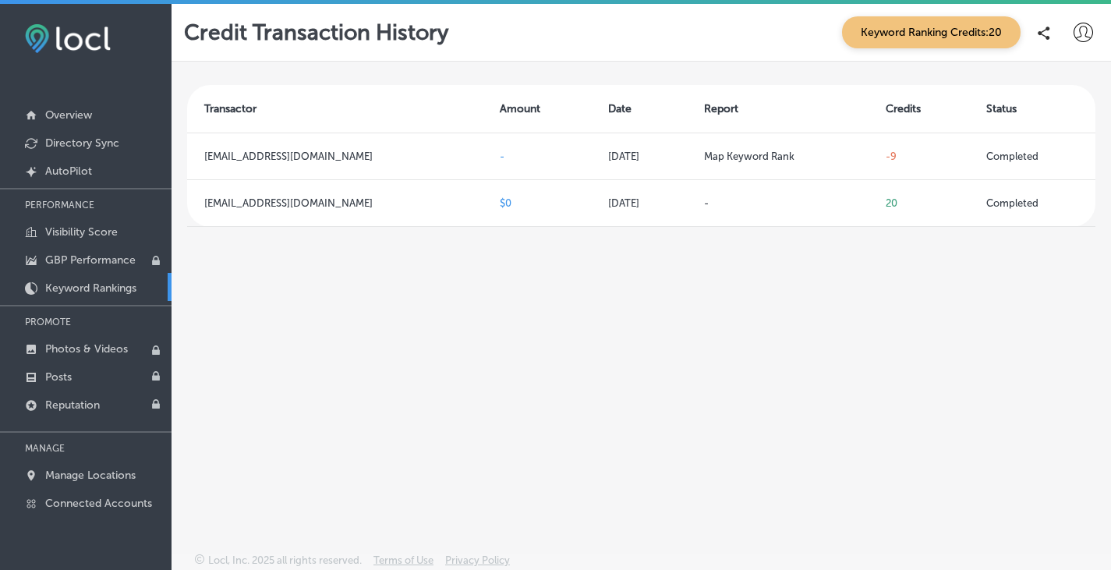
click at [83, 292] on p "Keyword Rankings" at bounding box center [90, 287] width 91 height 13
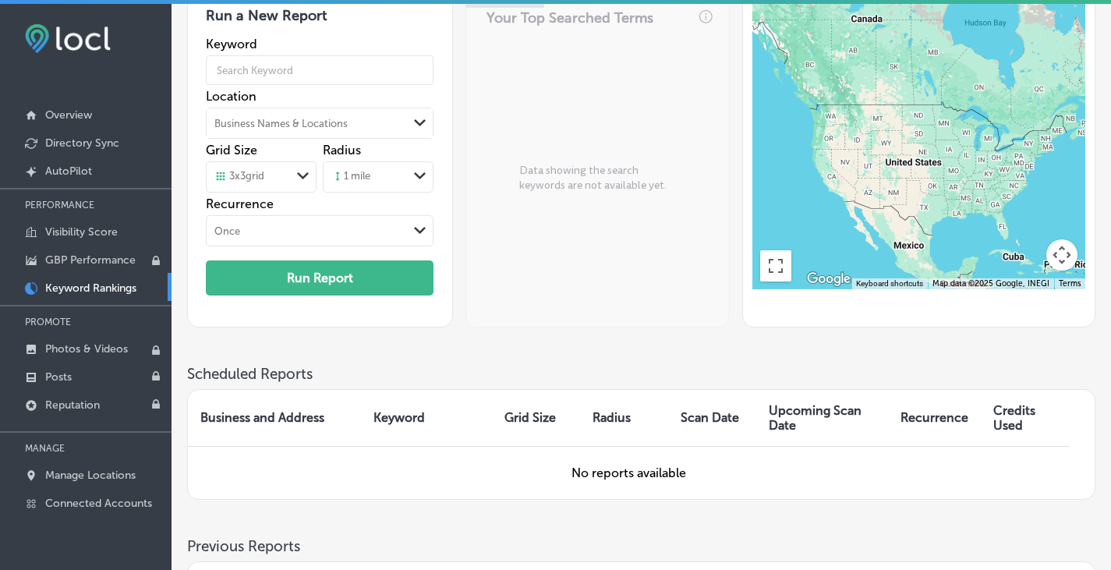
scroll to position [312, 0]
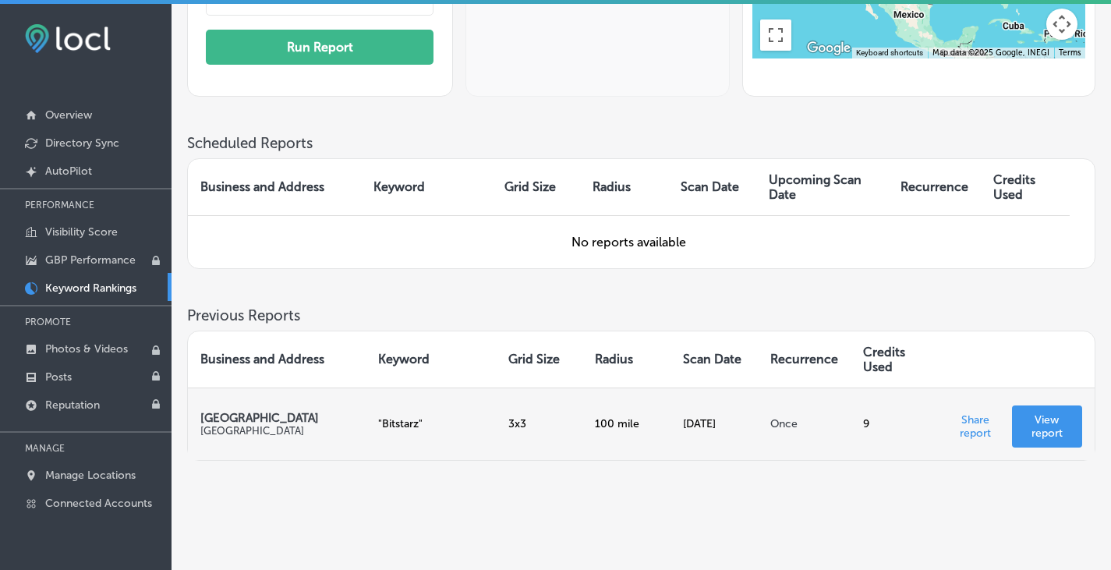
click at [1040, 422] on p "View report" at bounding box center [1046, 426] width 45 height 27
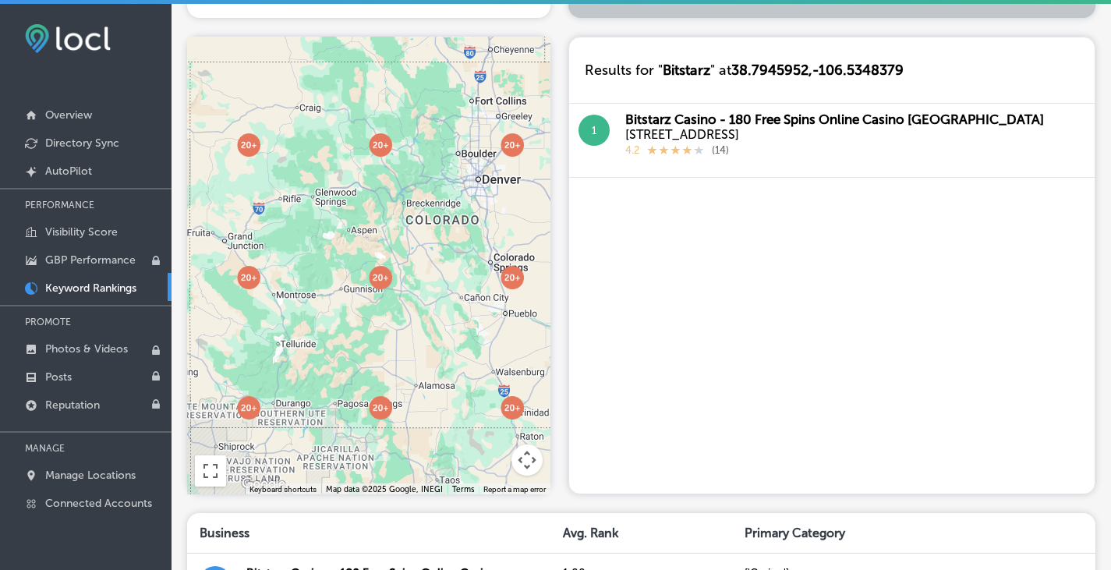
scroll to position [763, 0]
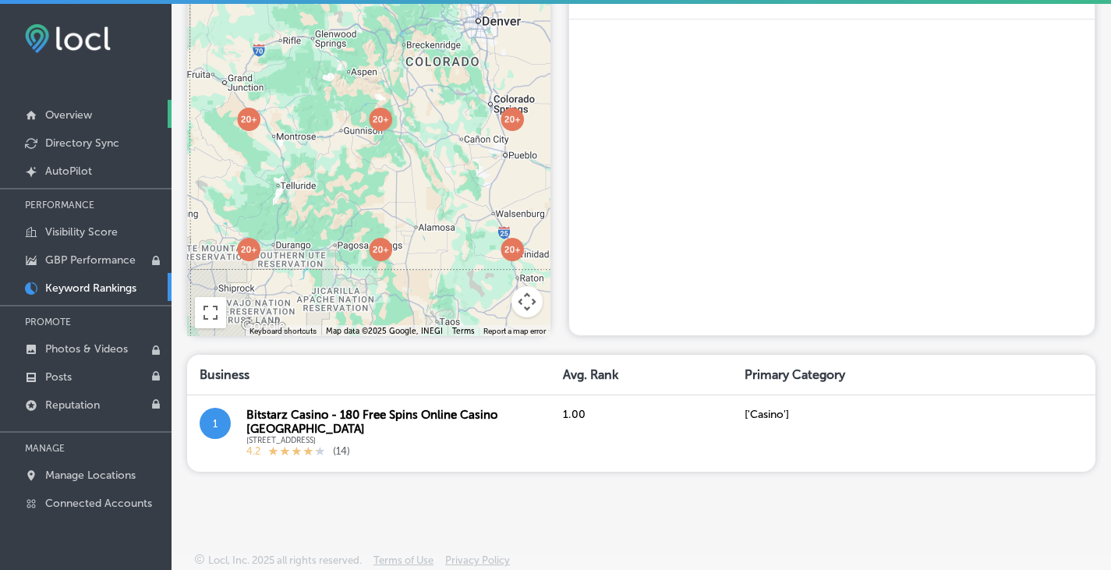
click at [74, 118] on p "Overview" at bounding box center [68, 114] width 47 height 13
